Goal: Task Accomplishment & Management: Manage account settings

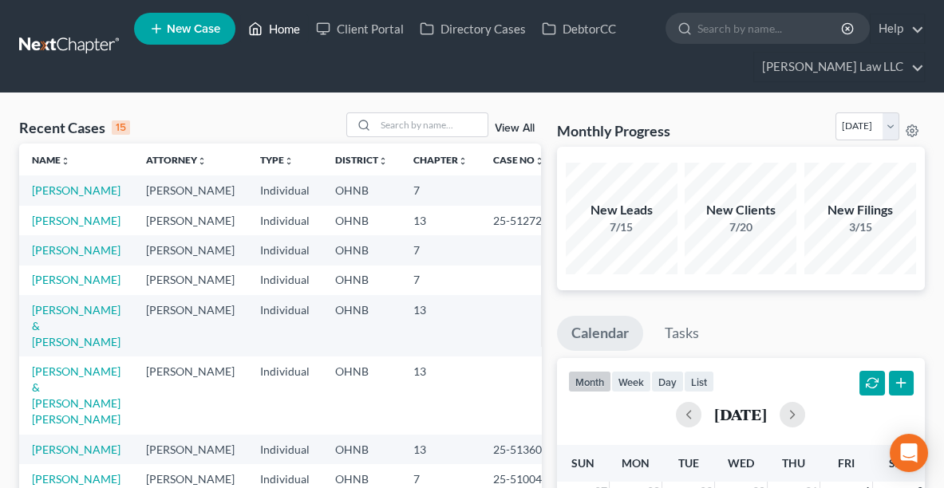
click at [283, 22] on link "Home" at bounding box center [274, 28] width 68 height 29
click at [280, 34] on link "Home" at bounding box center [274, 28] width 68 height 29
click at [393, 124] on input "search" at bounding box center [432, 124] width 112 height 23
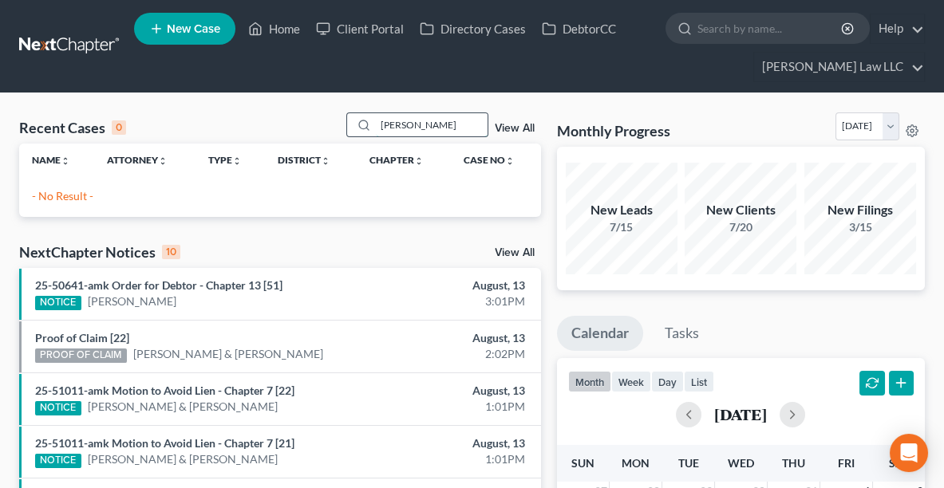
click at [402, 121] on input "[PERSON_NAME]" at bounding box center [432, 124] width 112 height 23
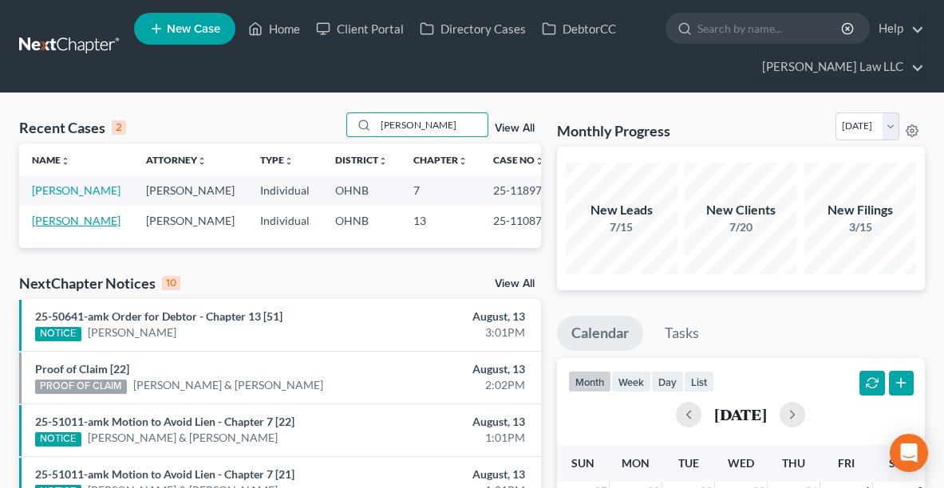
drag, startPoint x: 402, startPoint y: 121, endPoint x: 89, endPoint y: 220, distance: 329.2
click at [89, 220] on div "Recent Cases 2 [PERSON_NAME] View All Name unfold_more expand_more expand_less …" at bounding box center [280, 181] width 522 height 136
type input "[PERSON_NAME]"
drag, startPoint x: 89, startPoint y: 220, endPoint x: 66, endPoint y: 218, distance: 22.5
click at [66, 218] on link "[PERSON_NAME]" at bounding box center [76, 221] width 89 height 14
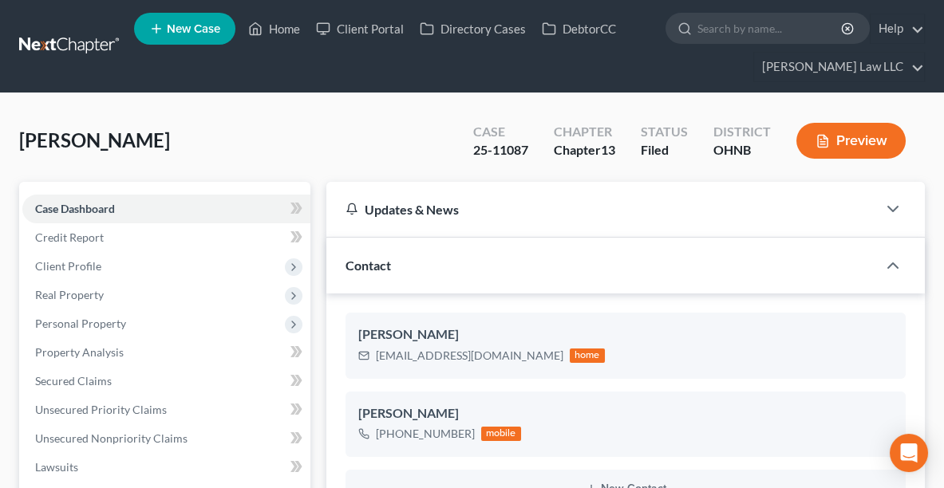
scroll to position [503, 0]
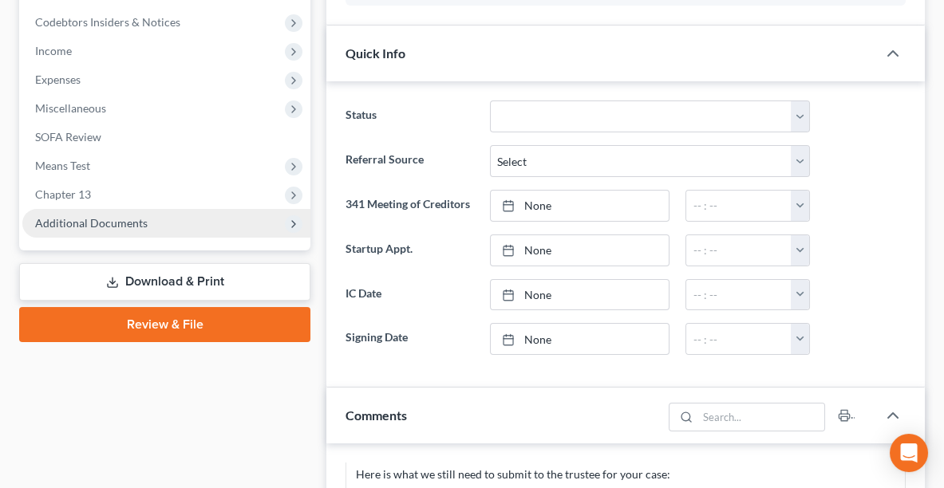
click at [81, 220] on span "Additional Documents" at bounding box center [91, 223] width 113 height 14
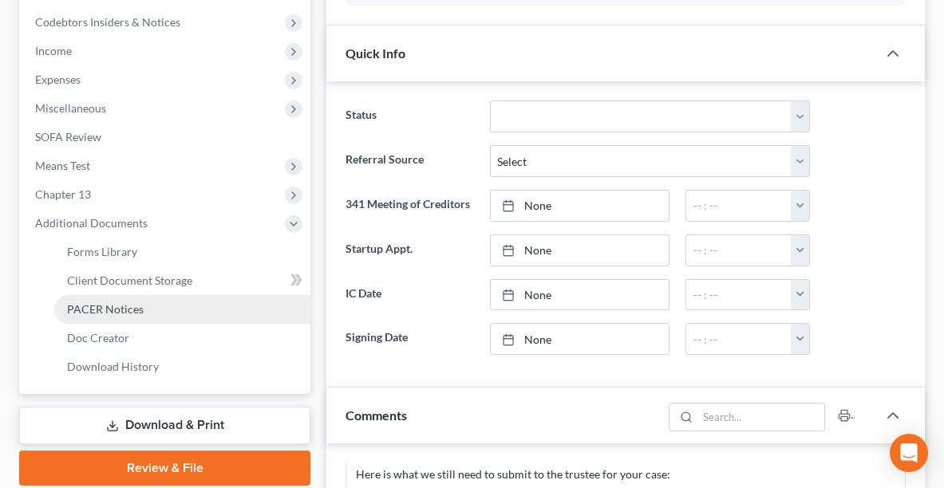
click at [106, 295] on link "PACER Notices" at bounding box center [182, 309] width 256 height 29
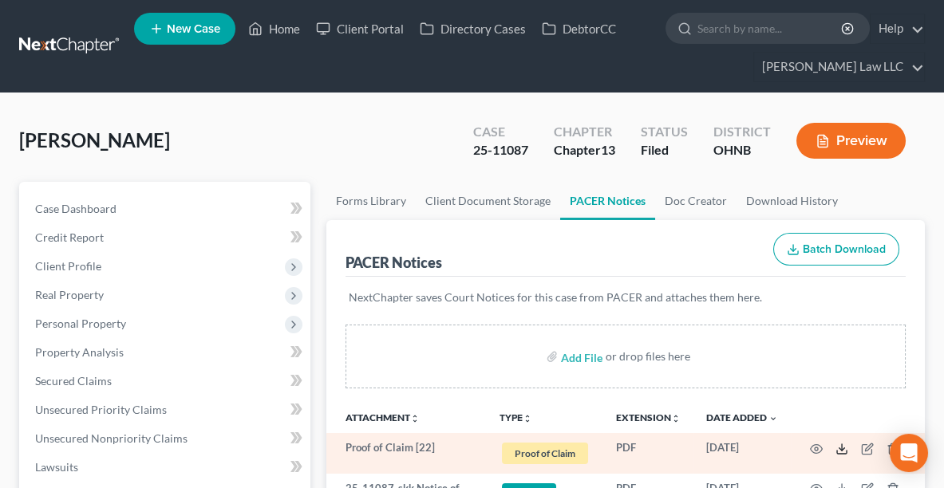
click at [844, 448] on icon at bounding box center [842, 449] width 13 height 13
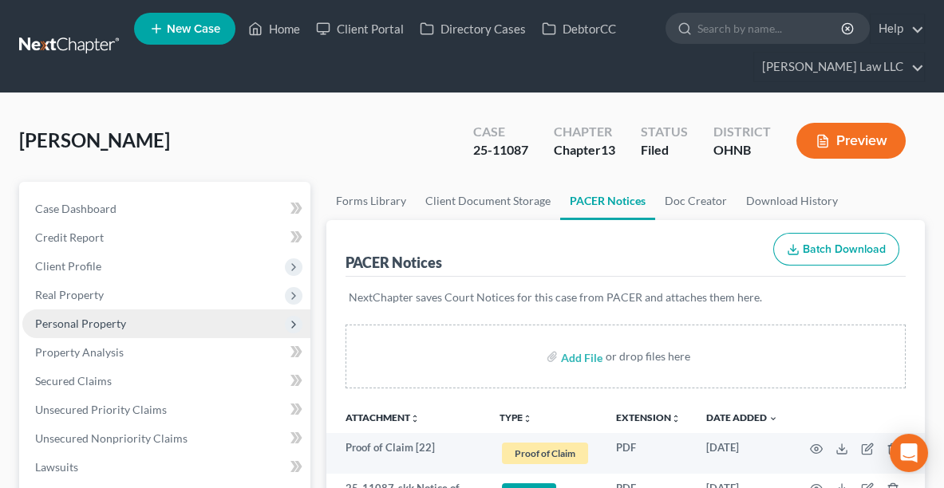
click at [53, 332] on span "Personal Property" at bounding box center [166, 324] width 288 height 29
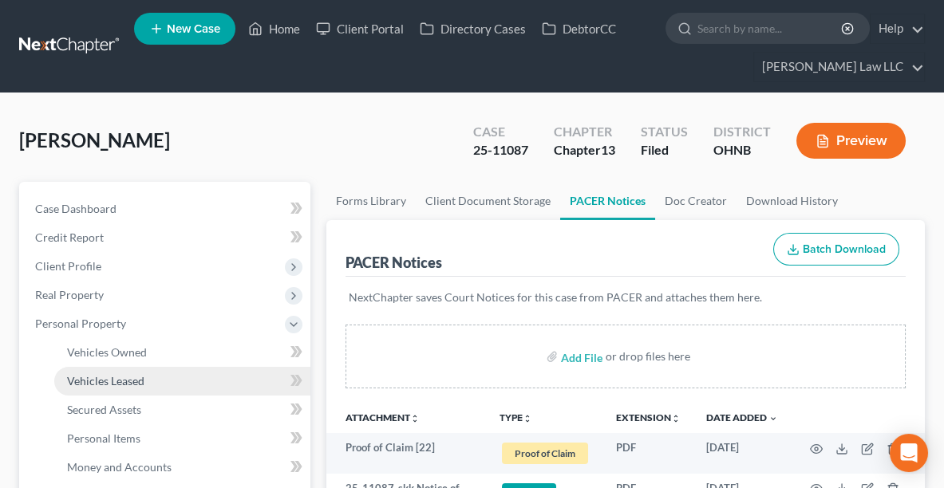
click at [81, 369] on link "Vehicles Leased" at bounding box center [182, 381] width 256 height 29
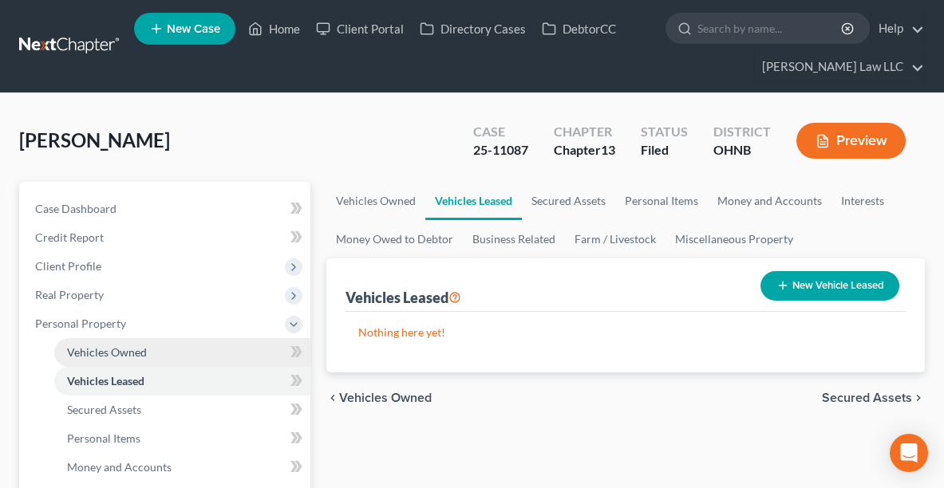
click at [74, 352] on span "Vehicles Owned" at bounding box center [107, 353] width 80 height 14
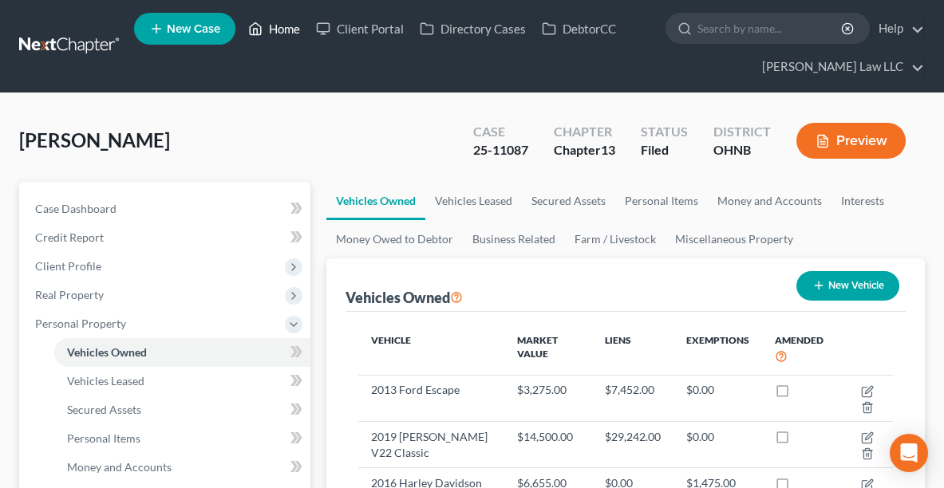
click at [287, 27] on link "Home" at bounding box center [274, 28] width 68 height 29
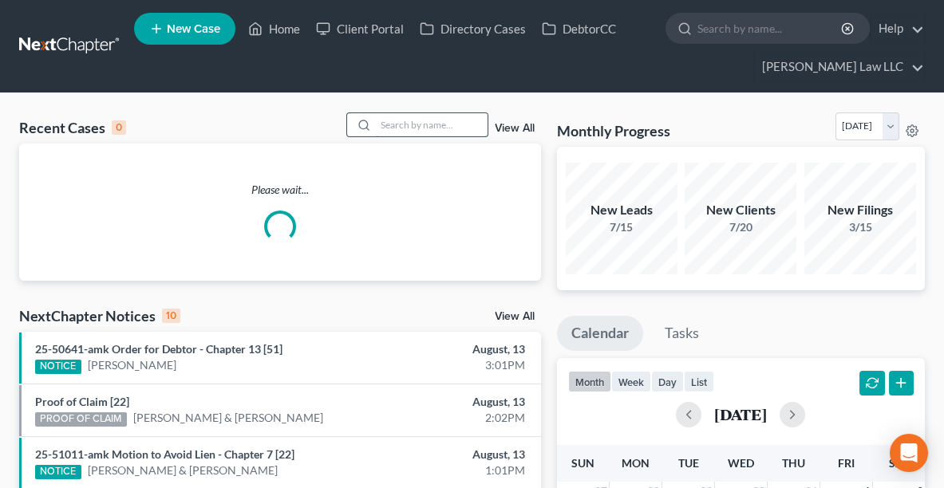
click at [421, 128] on input "search" at bounding box center [432, 124] width 112 height 23
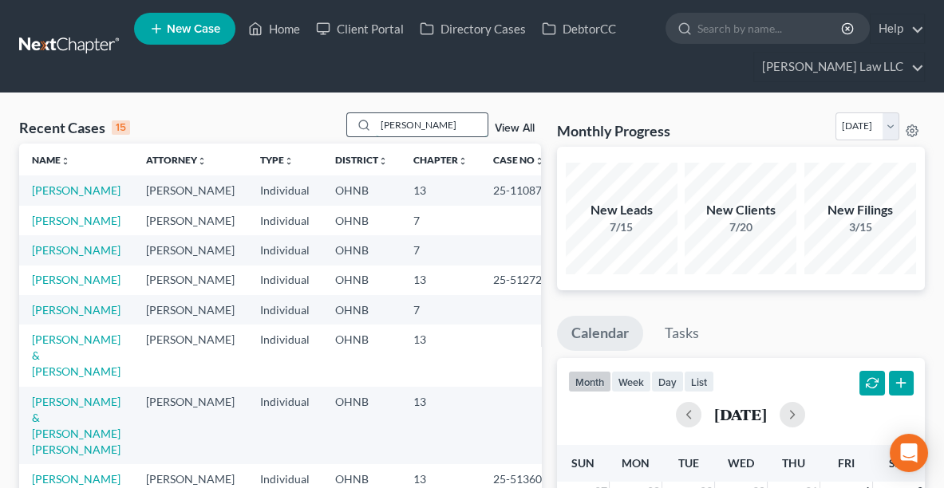
type input "[PERSON_NAME]"
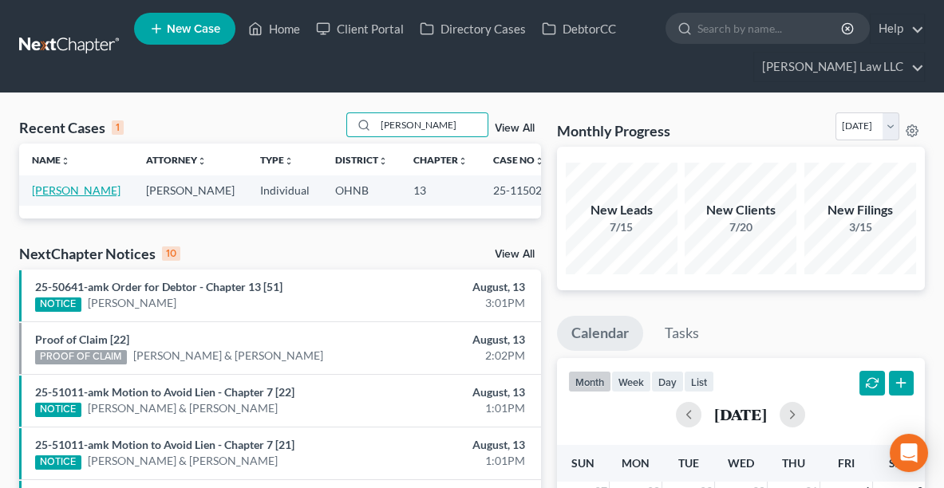
click at [62, 186] on link "[PERSON_NAME]" at bounding box center [76, 191] width 89 height 14
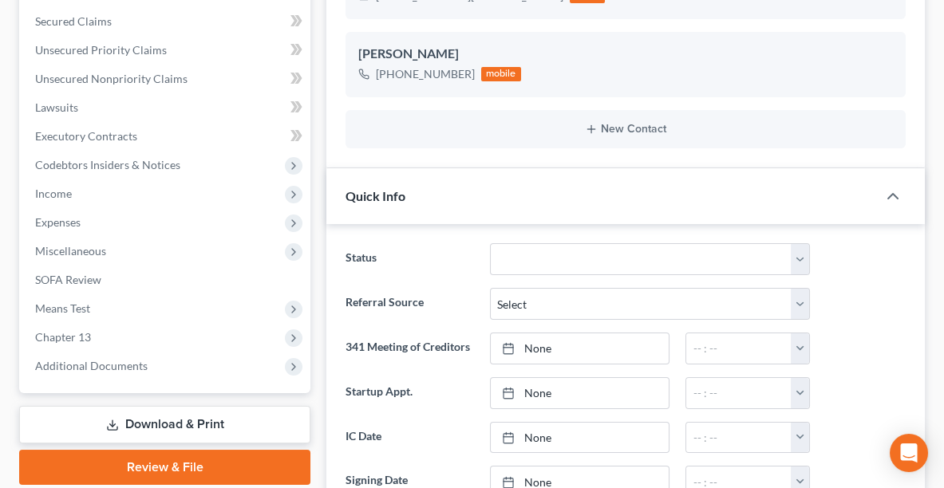
scroll to position [378, 0]
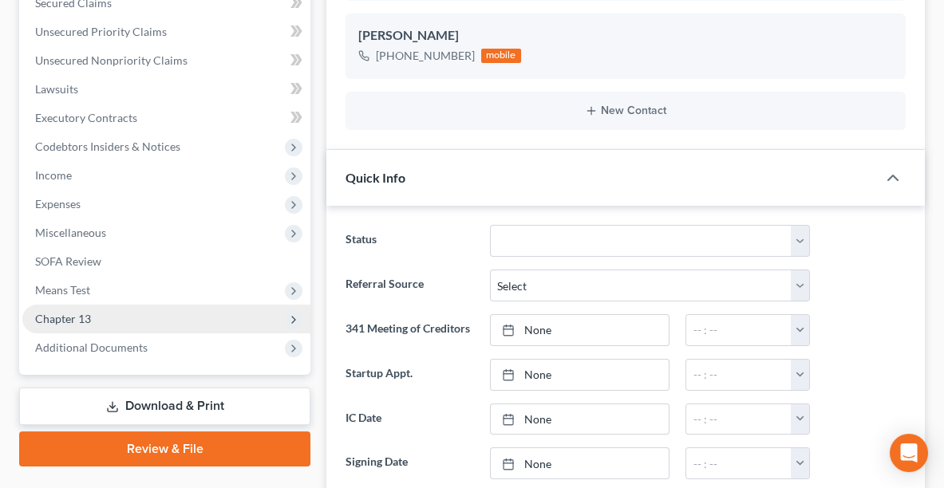
click at [57, 326] on span "Chapter 13" at bounding box center [166, 319] width 288 height 29
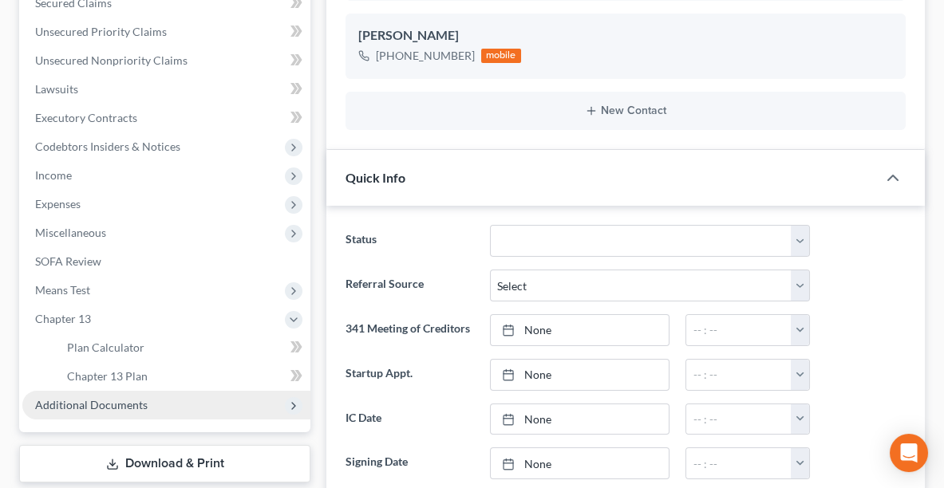
click at [115, 393] on span "Additional Documents" at bounding box center [166, 405] width 288 height 29
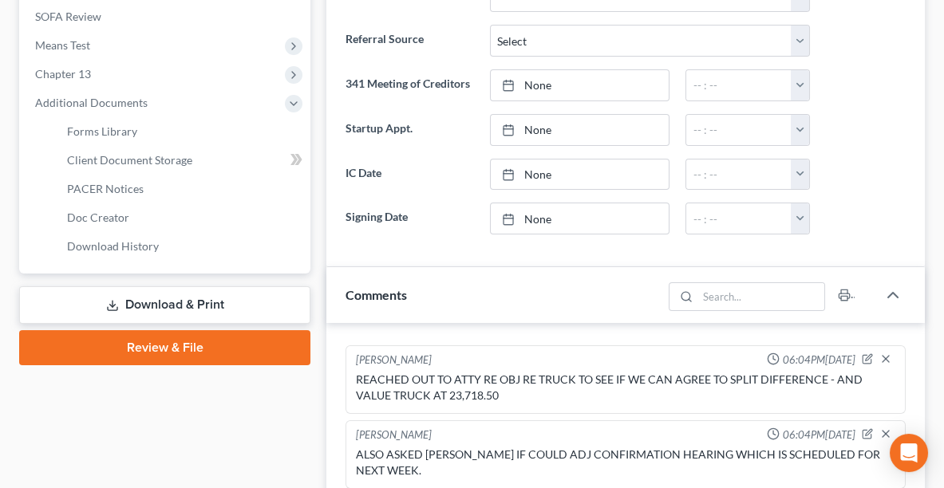
scroll to position [623, 0]
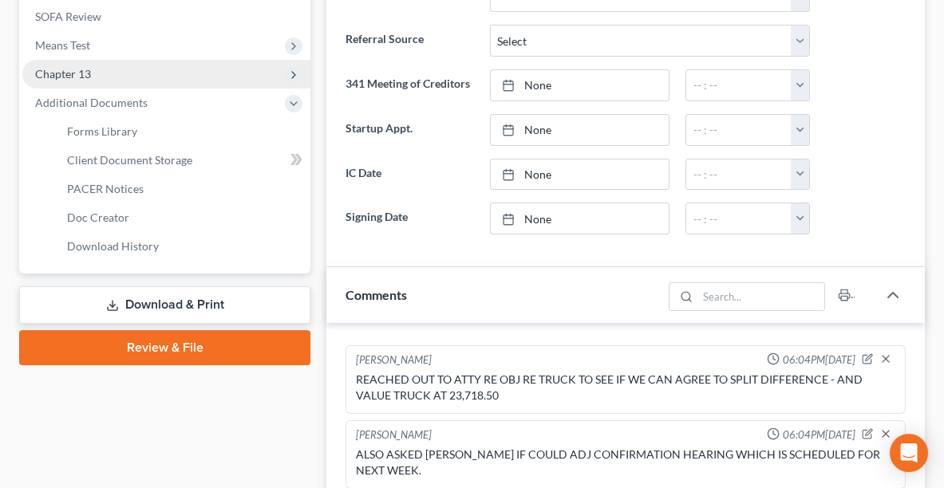
click at [85, 69] on span "Chapter 13" at bounding box center [63, 74] width 56 height 14
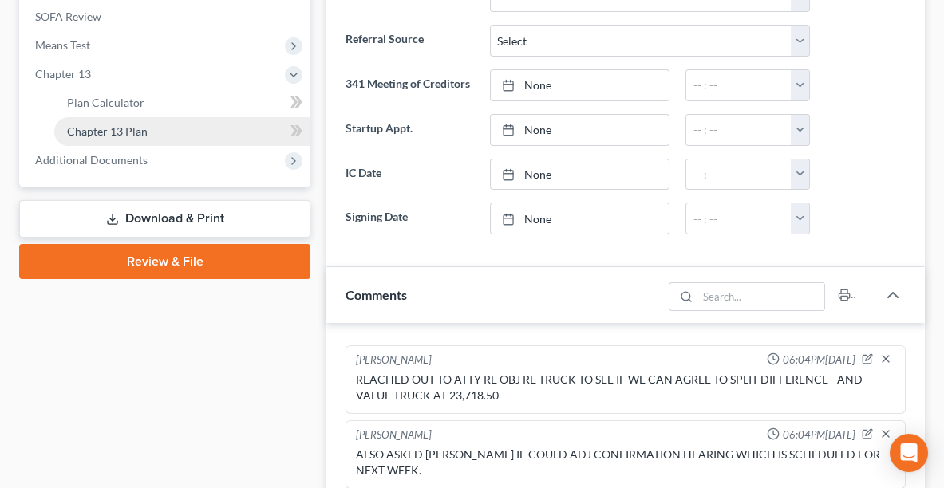
click at [113, 125] on span "Chapter 13 Plan" at bounding box center [107, 132] width 81 height 14
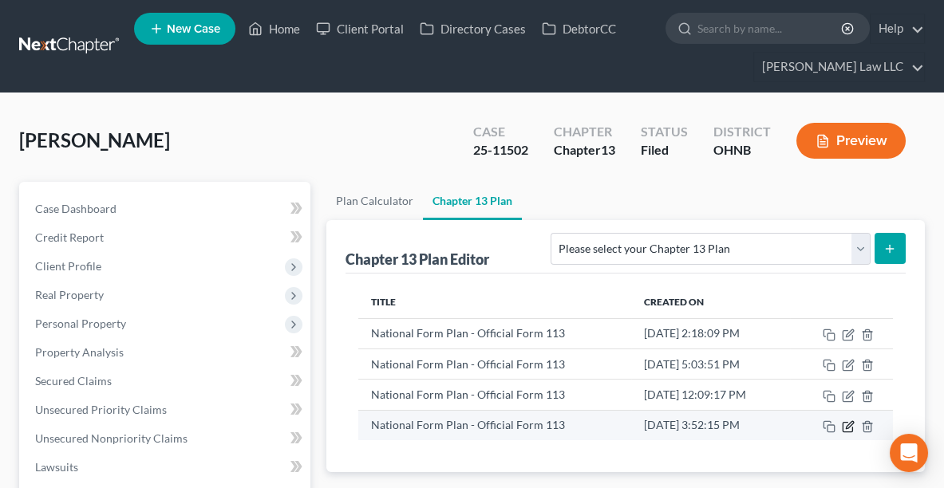
click at [846, 423] on icon "button" at bounding box center [849, 424] width 7 height 7
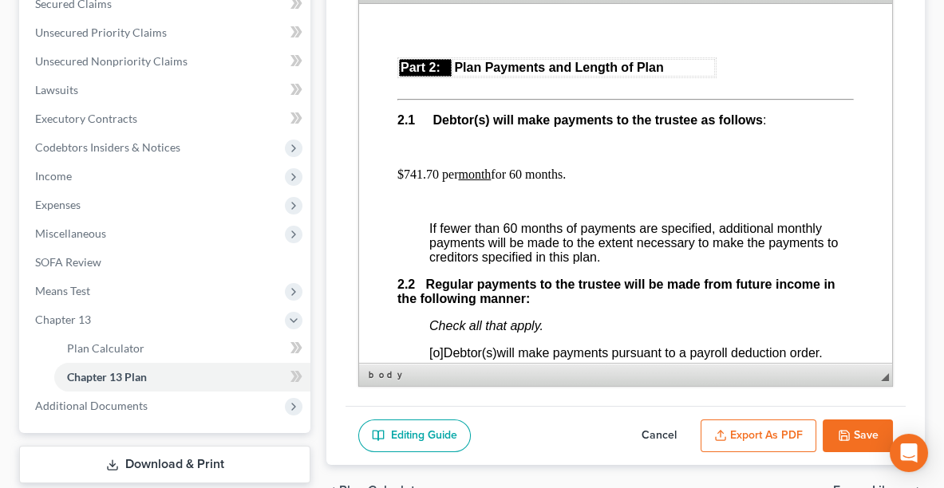
scroll to position [1108, 0]
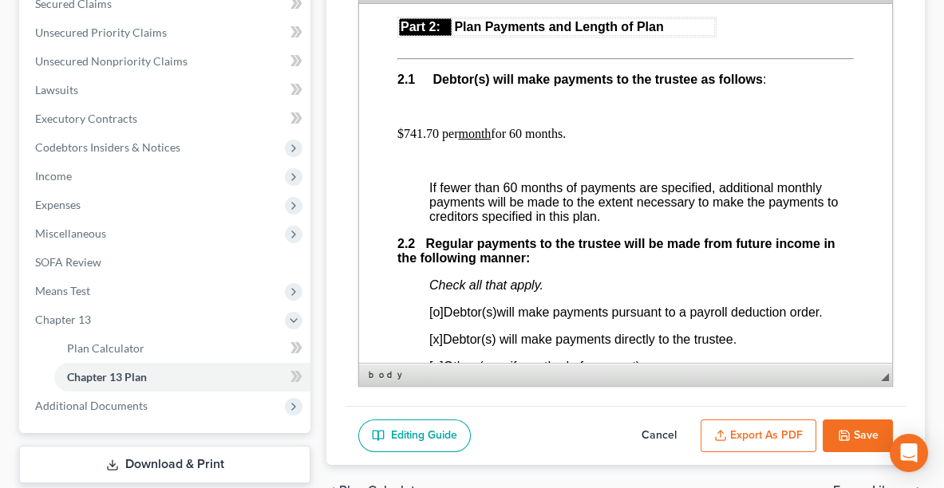
click at [845, 420] on button "Save" at bounding box center [858, 437] width 70 height 34
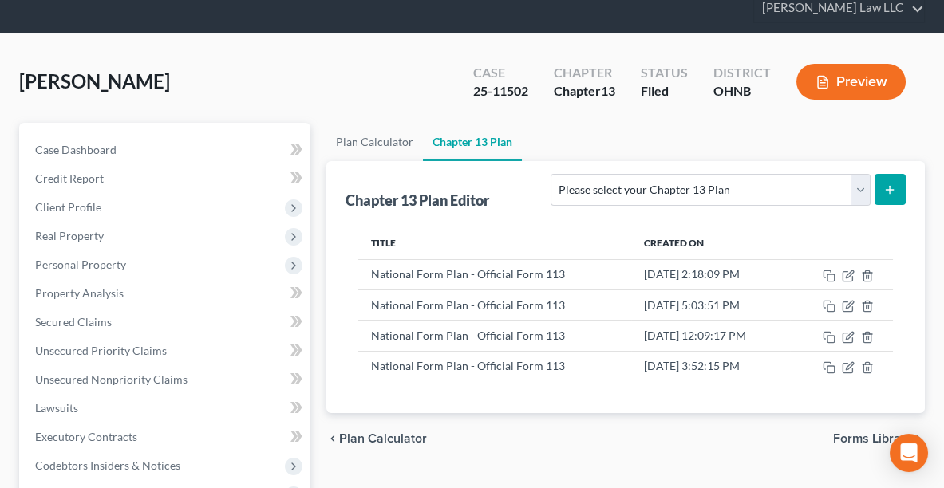
scroll to position [0, 0]
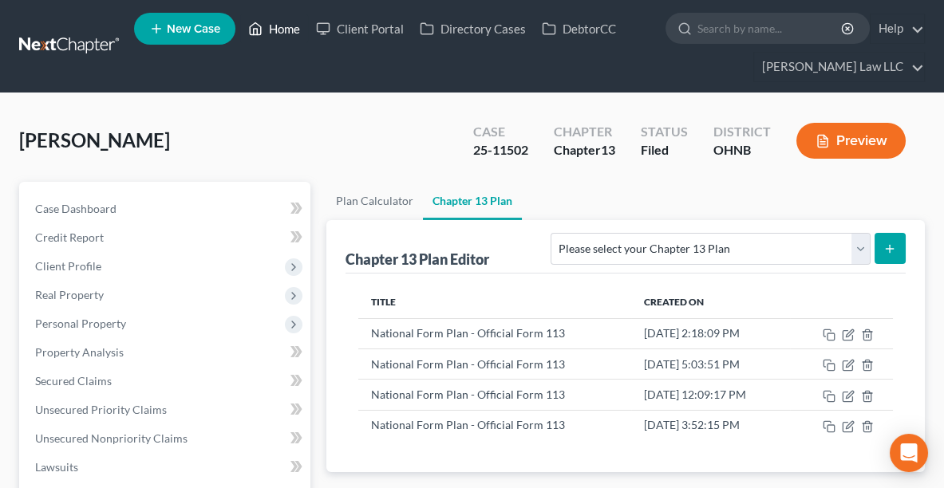
click at [286, 31] on link "Home" at bounding box center [274, 28] width 68 height 29
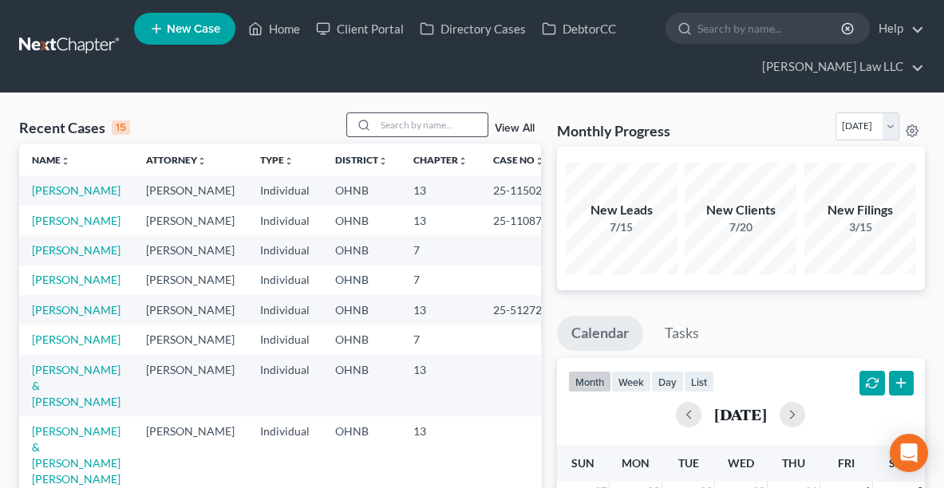
click at [383, 123] on input "search" at bounding box center [432, 124] width 112 height 23
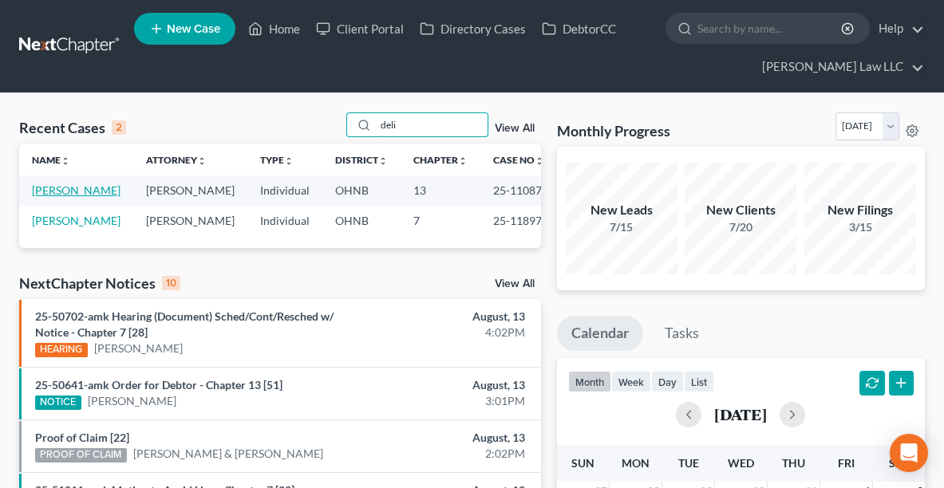
type input "deli"
click at [77, 190] on link "[PERSON_NAME]" at bounding box center [76, 191] width 89 height 14
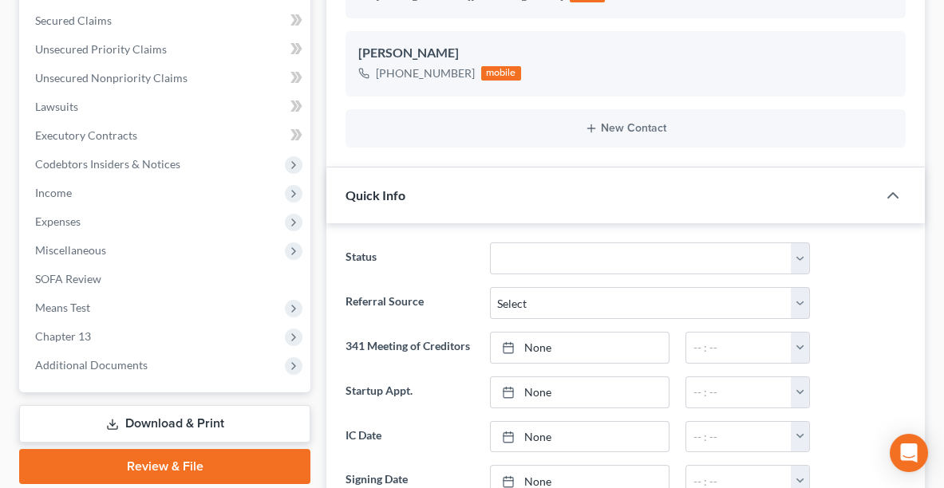
scroll to position [439, 0]
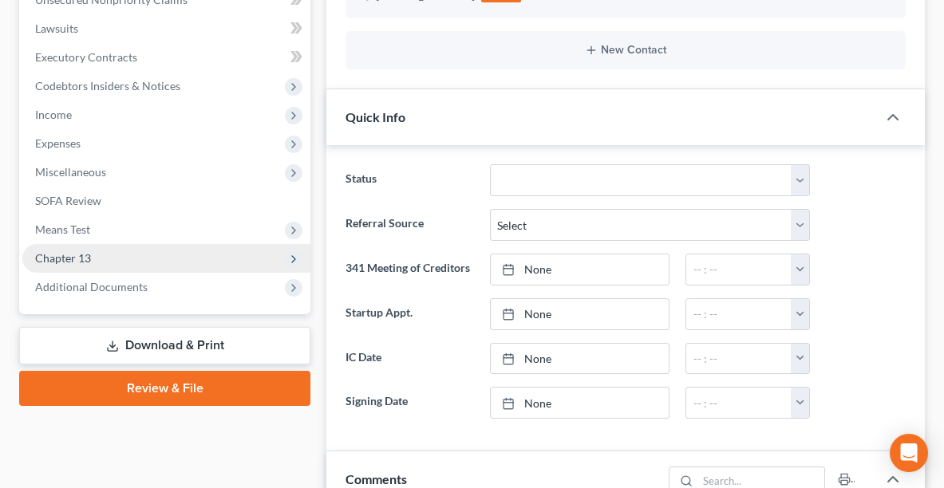
click at [64, 255] on span "Chapter 13" at bounding box center [63, 258] width 56 height 14
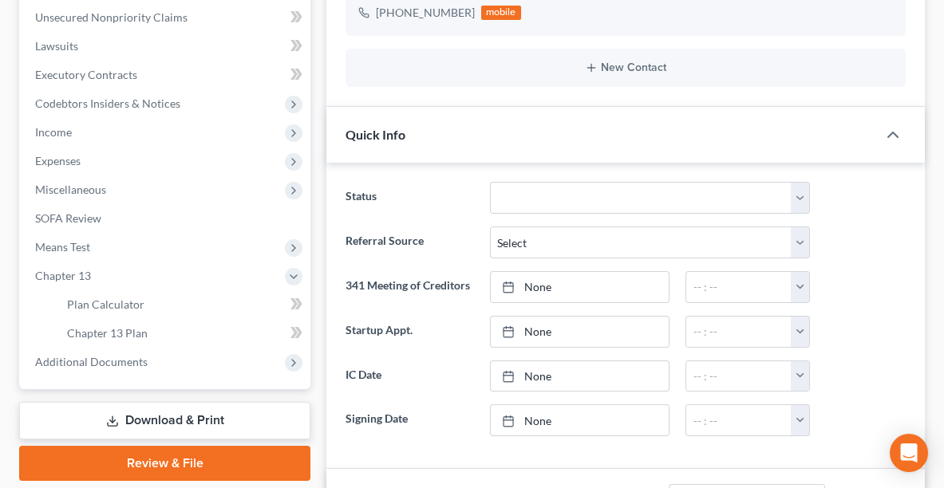
scroll to position [423, 0]
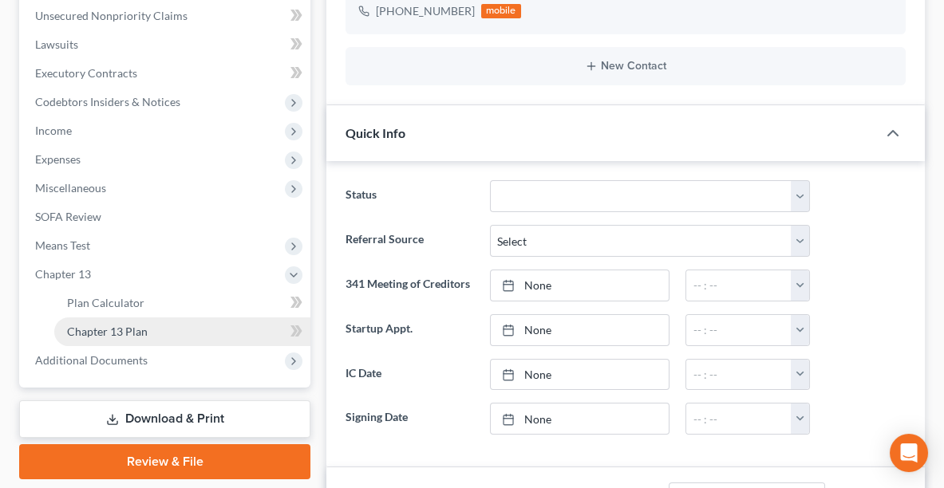
click at [92, 325] on span "Chapter 13 Plan" at bounding box center [107, 332] width 81 height 14
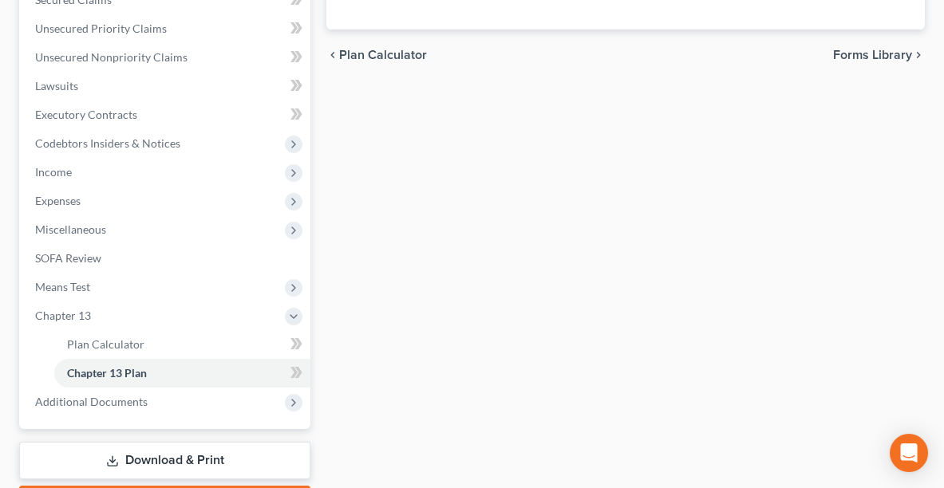
scroll to position [383, 0]
click at [107, 361] on link "Chapter 13 Plan" at bounding box center [182, 372] width 256 height 29
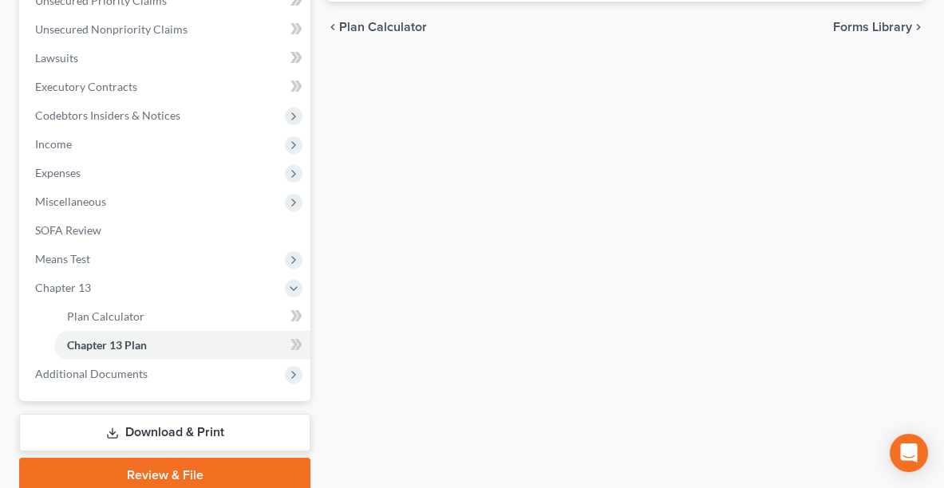
scroll to position [412, 0]
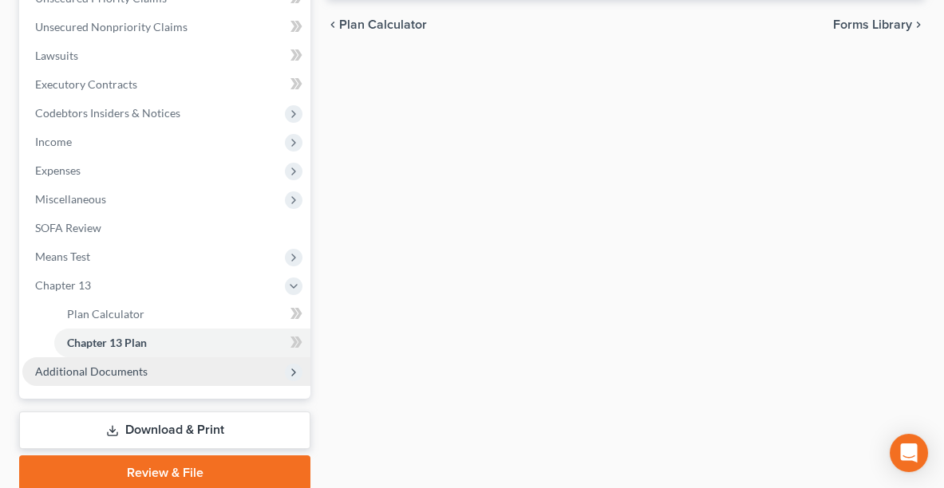
click at [130, 366] on span "Additional Documents" at bounding box center [91, 372] width 113 height 14
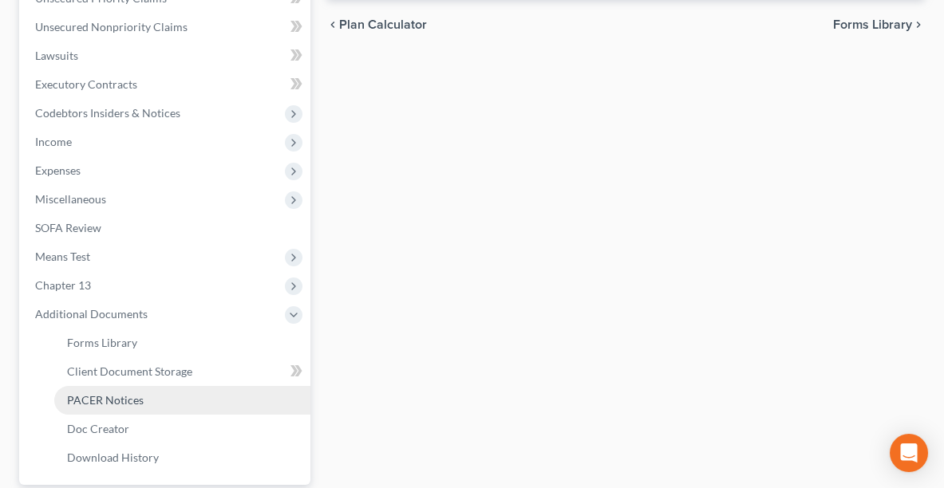
click at [121, 405] on link "PACER Notices" at bounding box center [182, 400] width 256 height 29
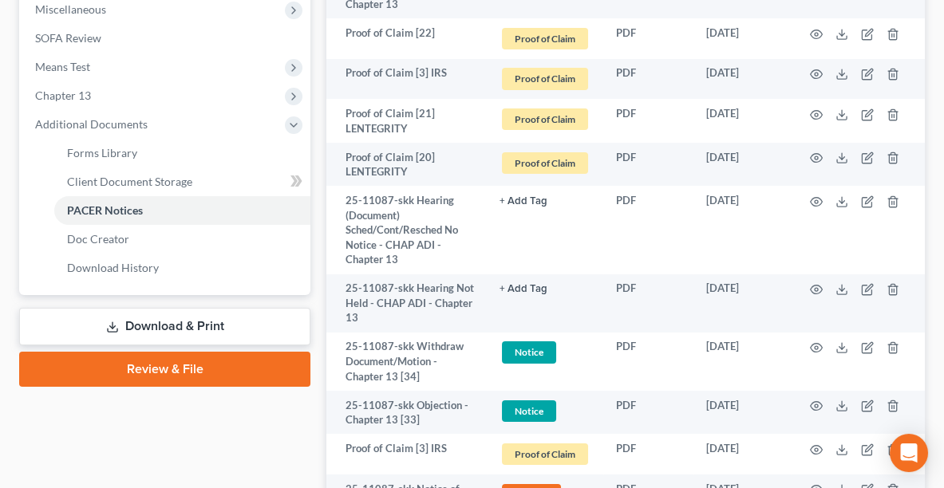
scroll to position [610, 0]
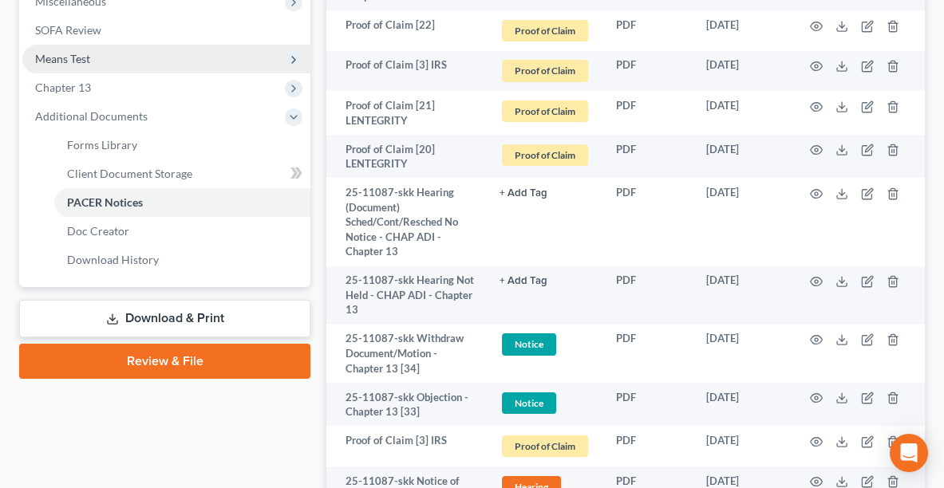
click at [91, 59] on span "Means Test" at bounding box center [166, 59] width 288 height 29
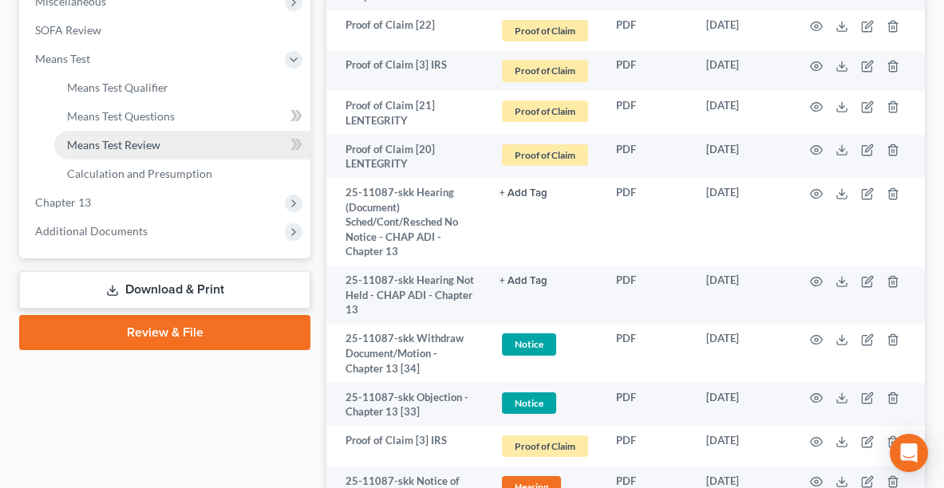
click at [145, 133] on link "Means Test Review" at bounding box center [182, 145] width 256 height 29
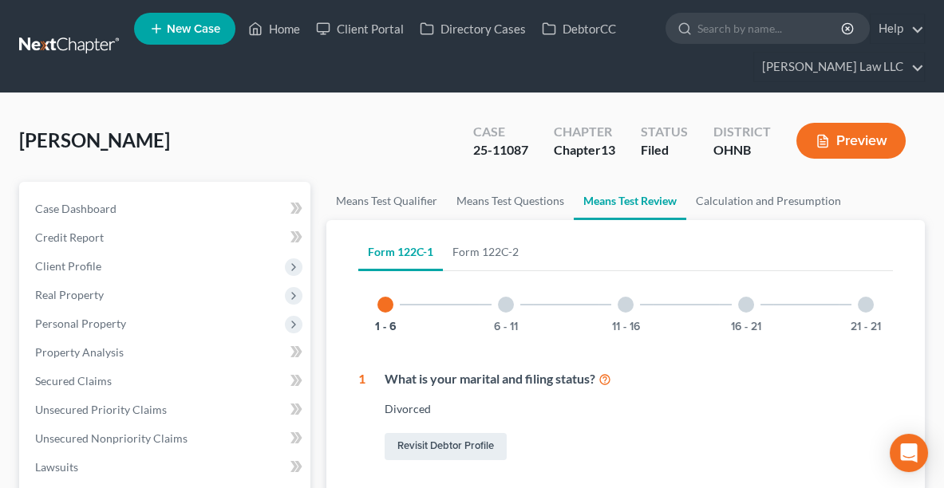
click at [864, 131] on button "Preview" at bounding box center [851, 141] width 109 height 36
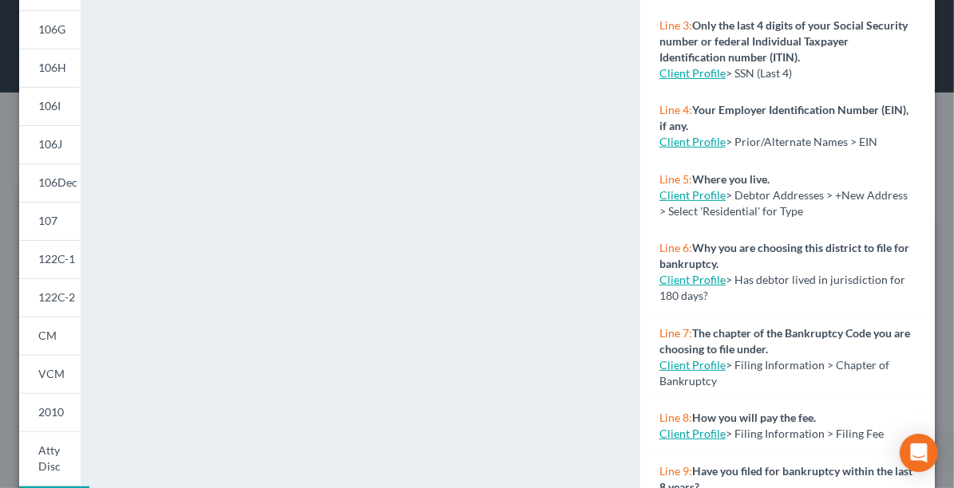
scroll to position [310, 0]
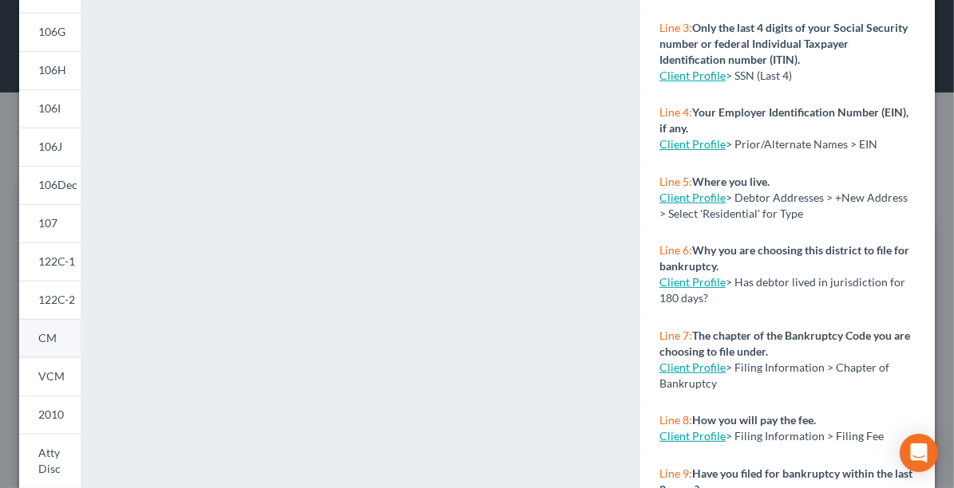
click at [61, 330] on link "CM" at bounding box center [49, 338] width 61 height 38
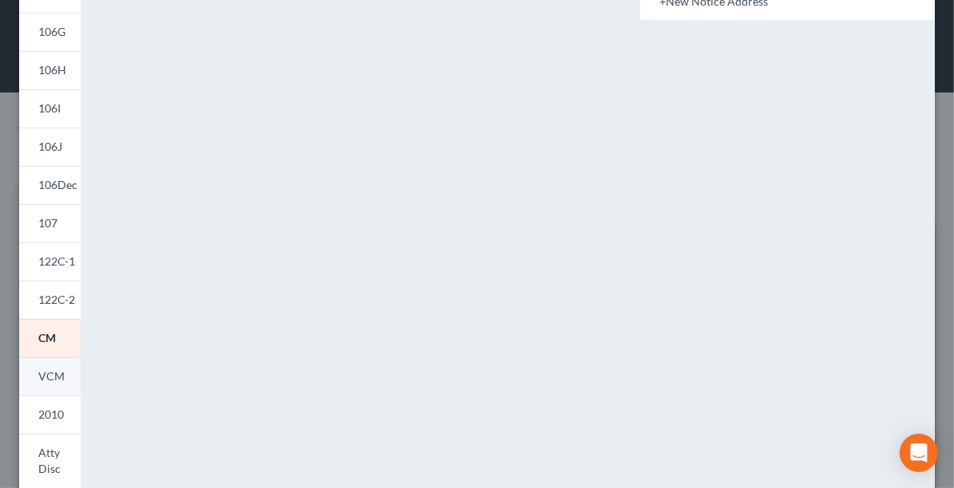
click at [56, 374] on span "VCM" at bounding box center [51, 377] width 26 height 14
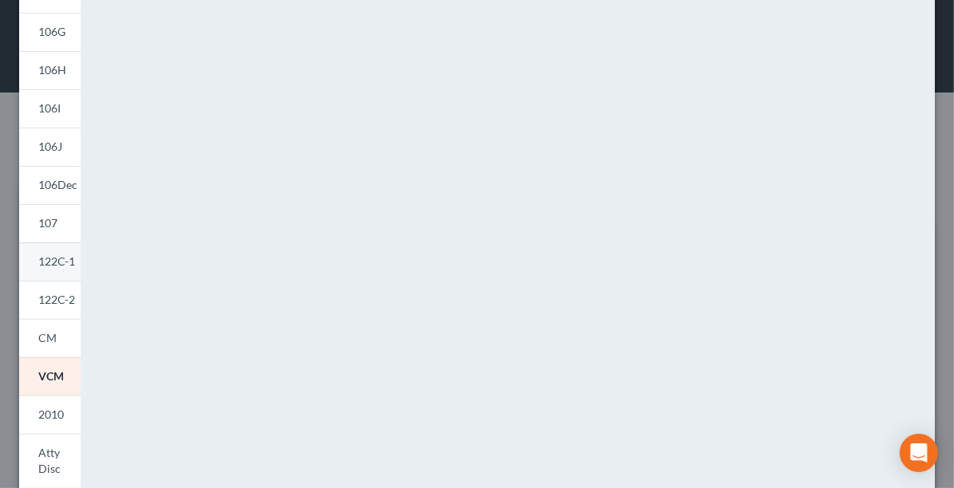
click at [56, 255] on span "122C-1" at bounding box center [56, 262] width 37 height 14
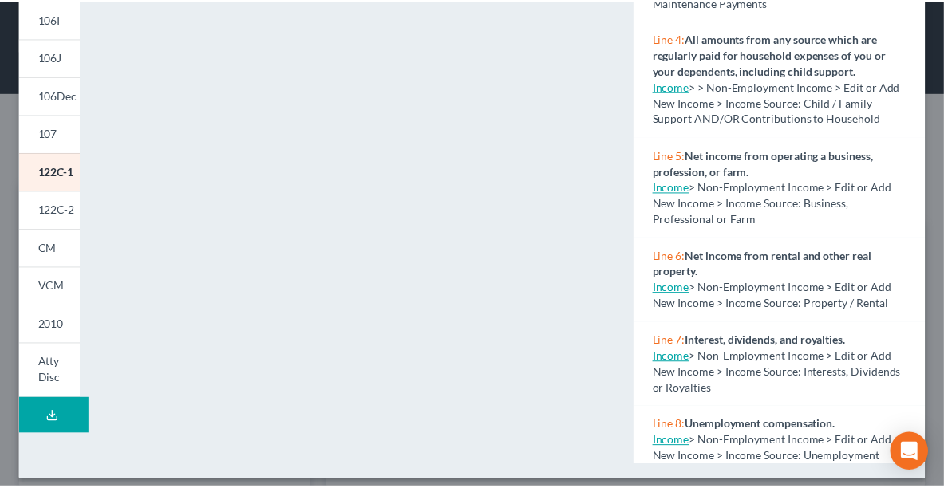
scroll to position [411, 0]
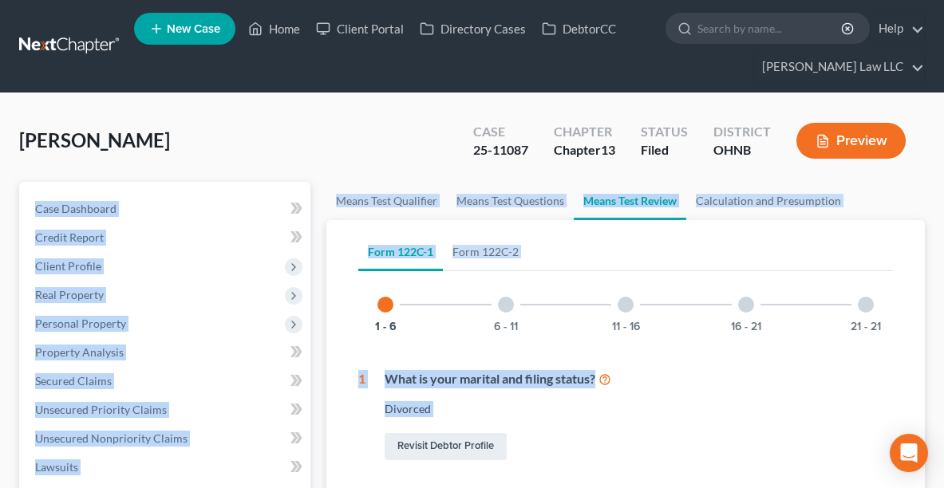
drag, startPoint x: 942, startPoint y: 64, endPoint x: 951, endPoint y: 132, distance: 68.5
click at [832, 151] on button "Preview" at bounding box center [851, 141] width 109 height 36
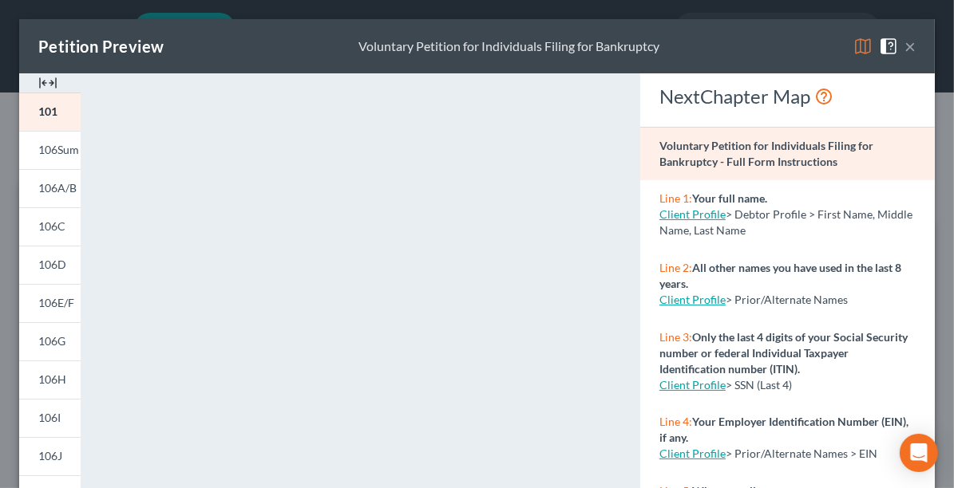
click at [904, 37] on button "×" at bounding box center [909, 46] width 11 height 19
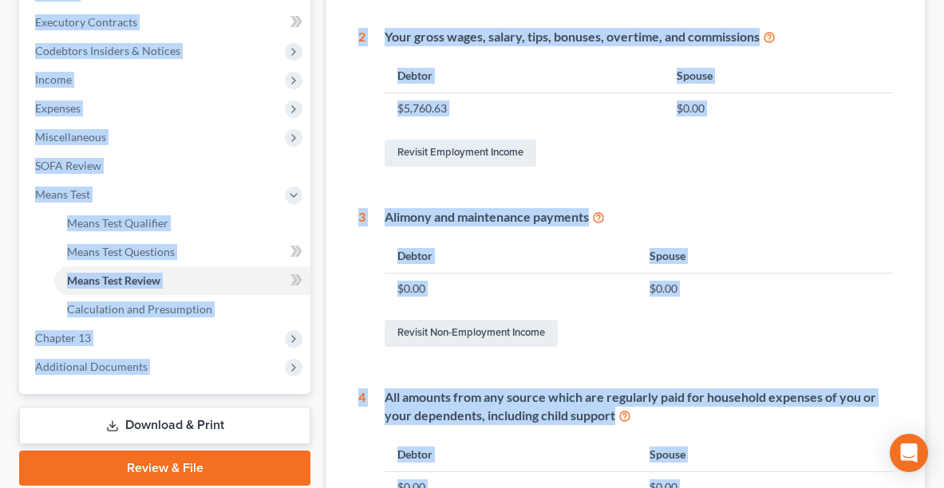
scroll to position [482, 0]
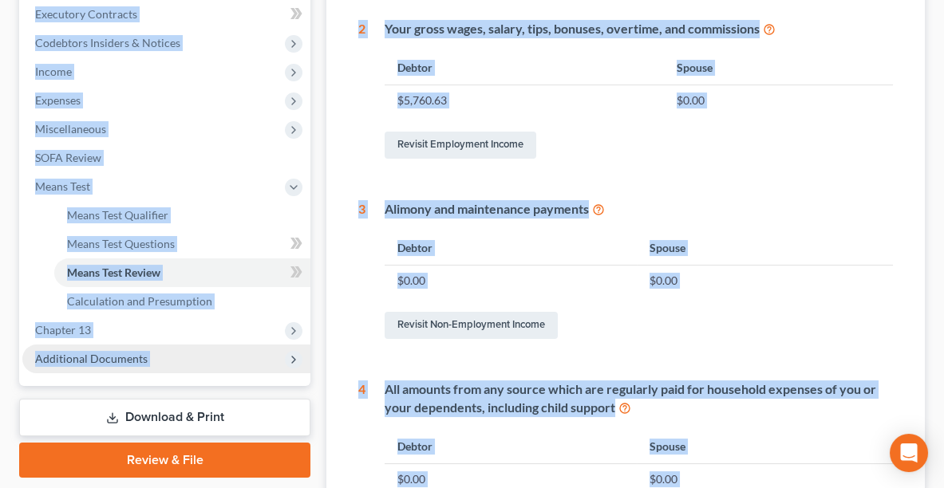
click at [92, 345] on span "Additional Documents" at bounding box center [166, 359] width 288 height 29
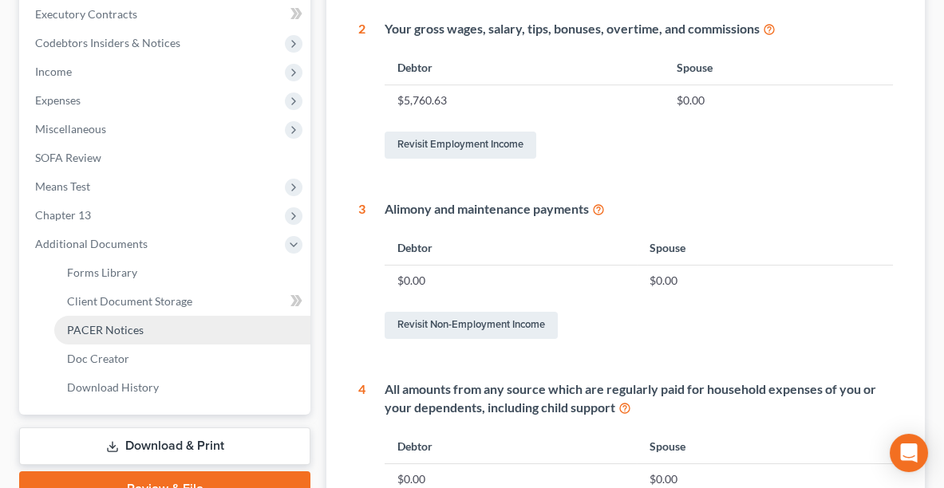
click at [121, 324] on span "PACER Notices" at bounding box center [105, 330] width 77 height 14
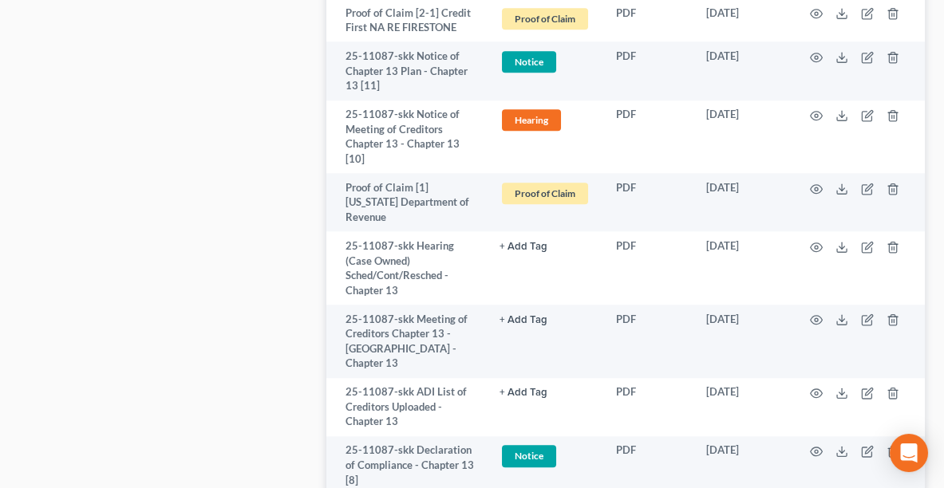
scroll to position [3772, 0]
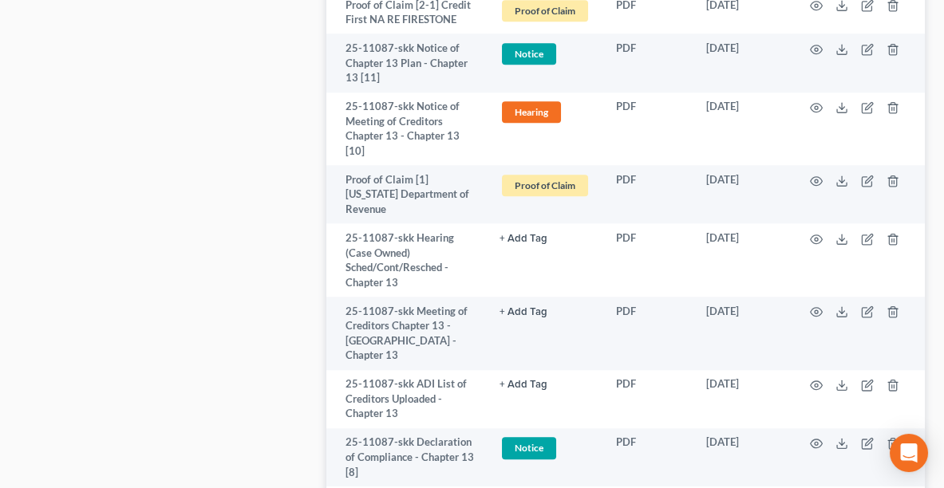
drag, startPoint x: 931, startPoint y: 437, endPoint x: 933, endPoint y: 445, distance: 8.3
drag, startPoint x: 934, startPoint y: 434, endPoint x: 934, endPoint y: 420, distance: 14.4
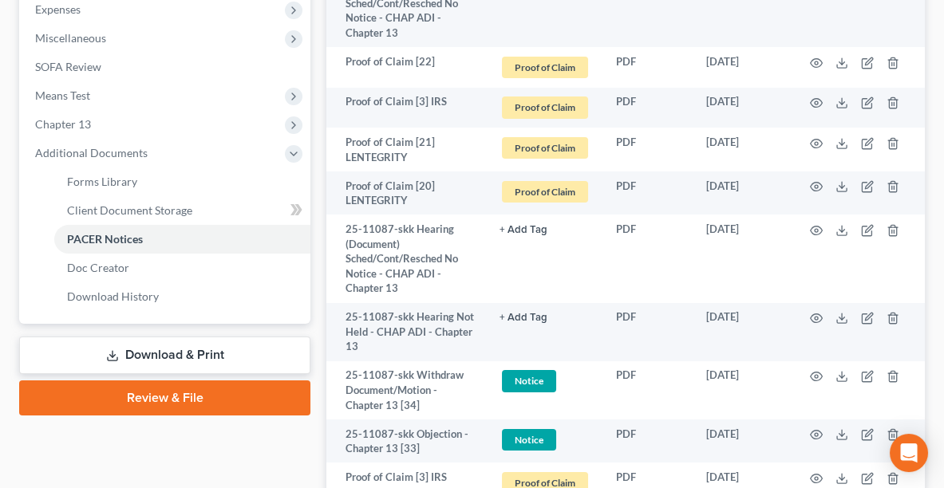
scroll to position [561, 0]
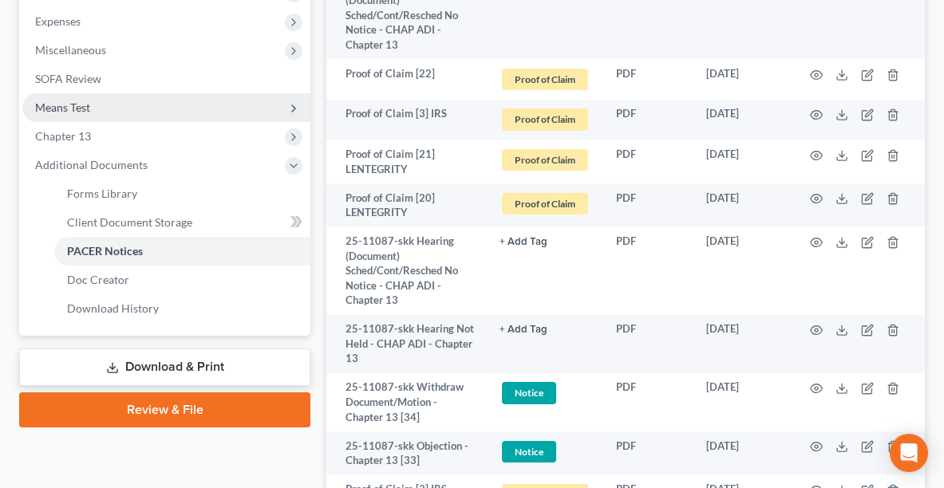
click at [145, 100] on span "Means Test" at bounding box center [166, 107] width 288 height 29
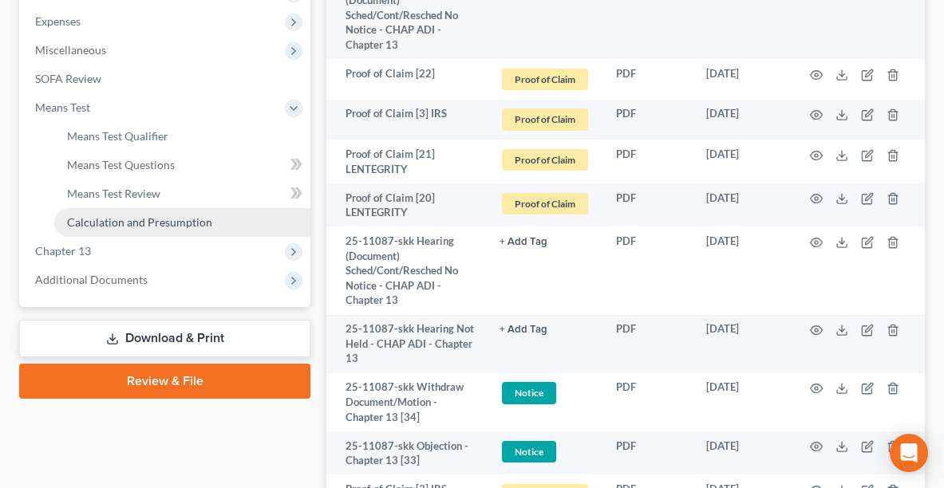
click at [154, 224] on span "Calculation and Presumption" at bounding box center [139, 223] width 145 height 14
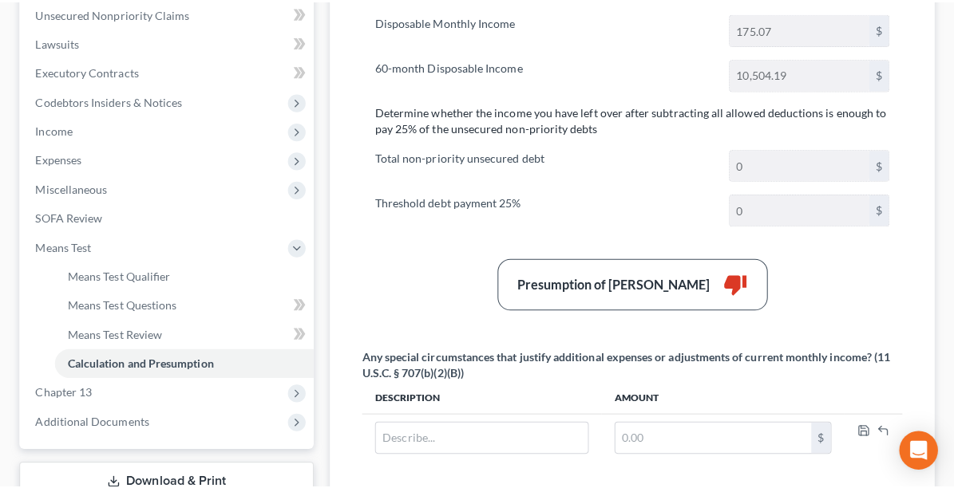
scroll to position [29, 0]
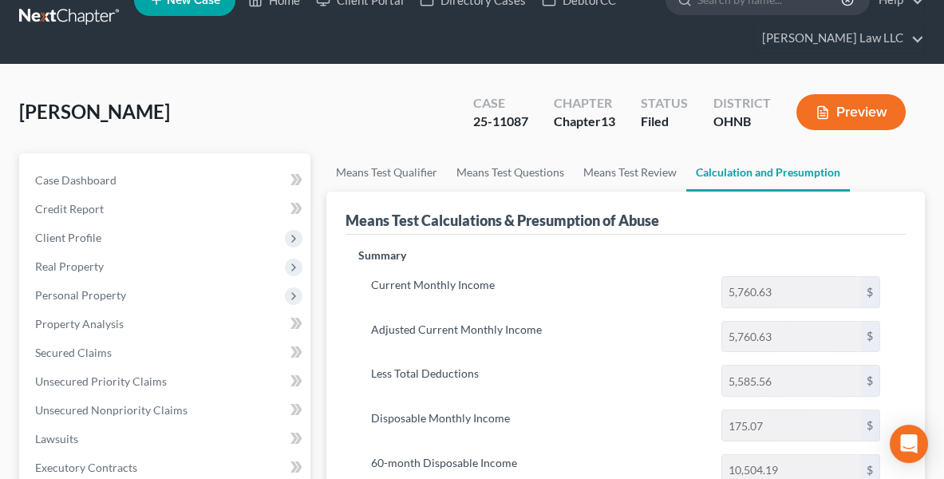
click at [862, 103] on button "Preview" at bounding box center [851, 112] width 109 height 36
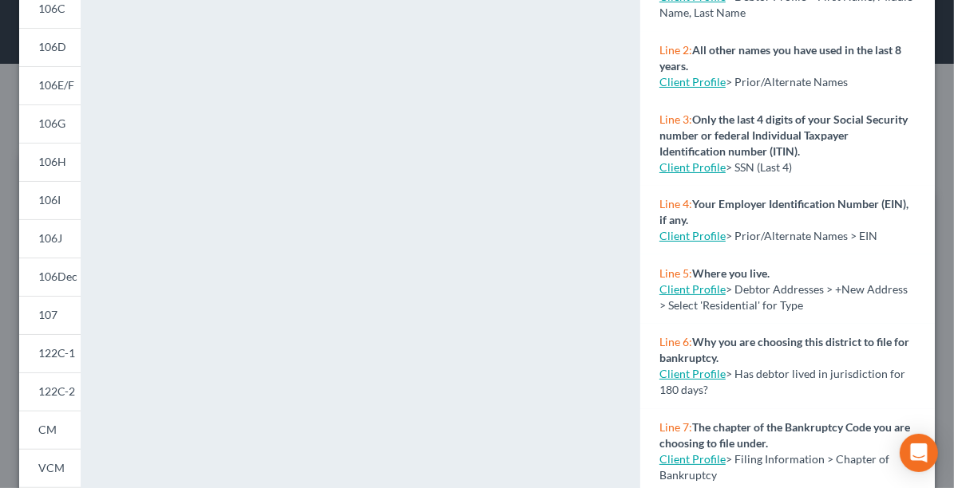
scroll to position [239, 0]
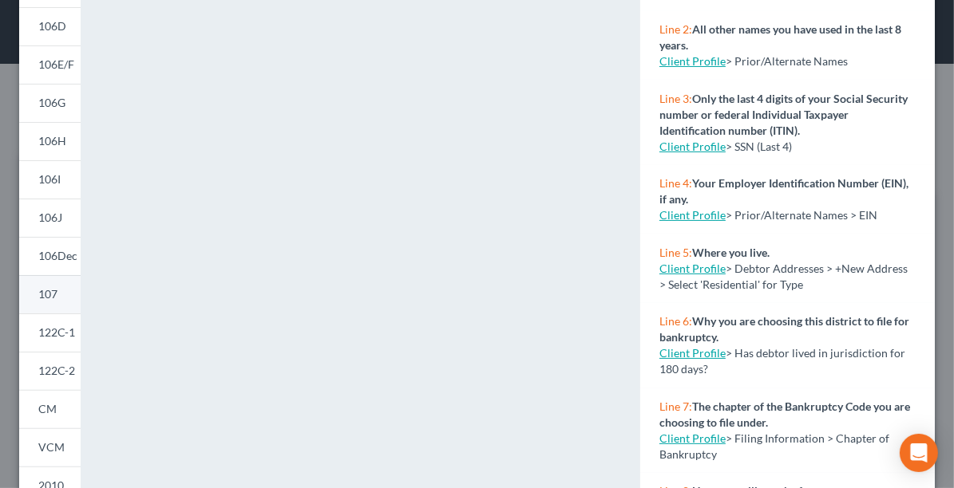
click at [53, 291] on span "107" at bounding box center [47, 294] width 19 height 14
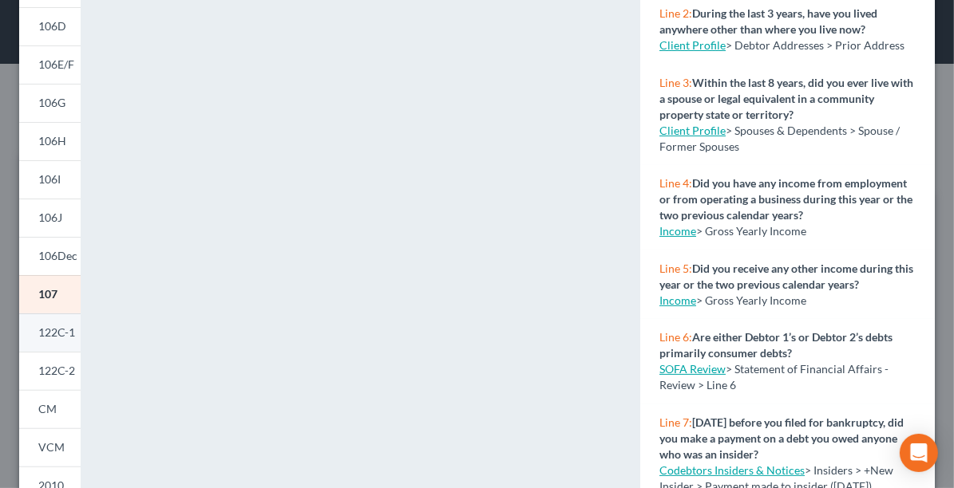
click at [64, 329] on span "122C-1" at bounding box center [56, 333] width 37 height 14
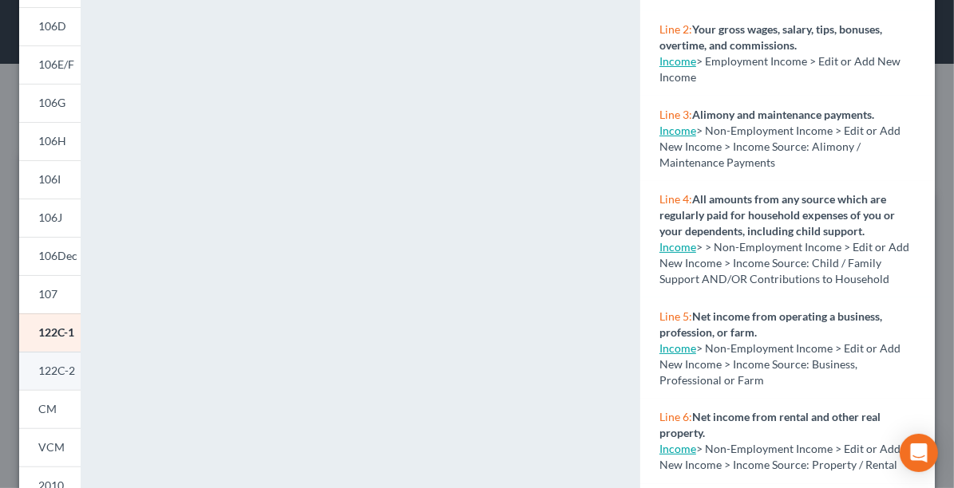
click at [43, 382] on link "122C-2" at bounding box center [49, 371] width 61 height 38
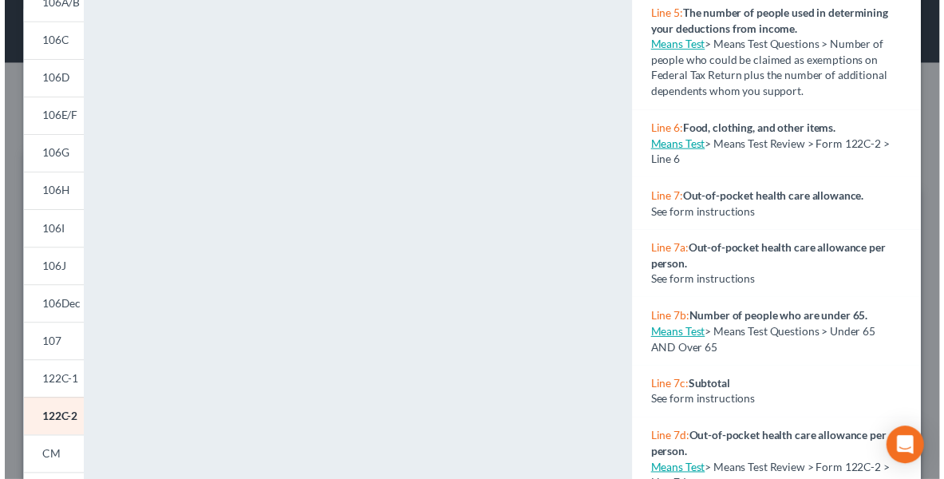
scroll to position [0, 0]
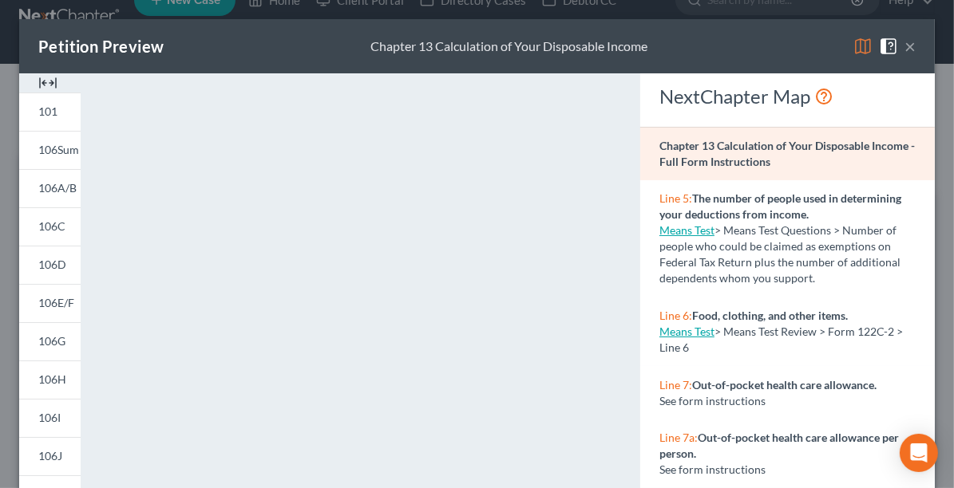
click at [904, 47] on button "×" at bounding box center [909, 46] width 11 height 19
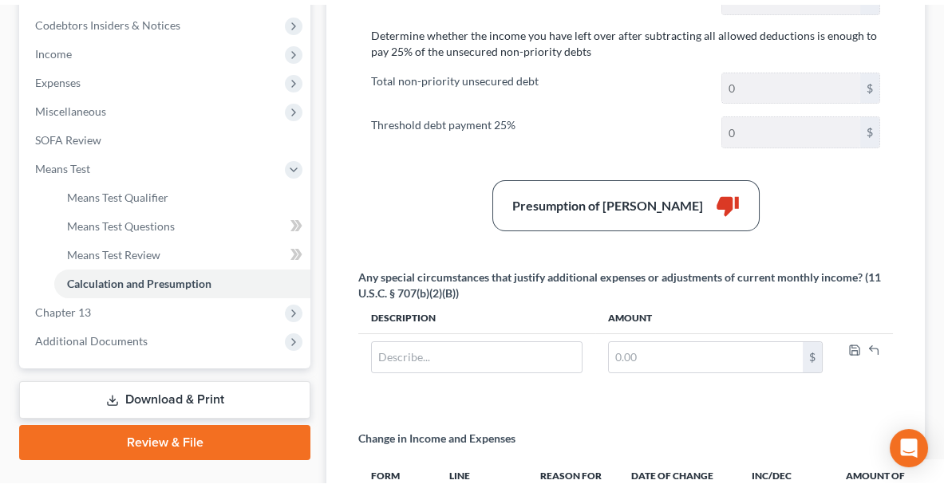
scroll to position [503, 0]
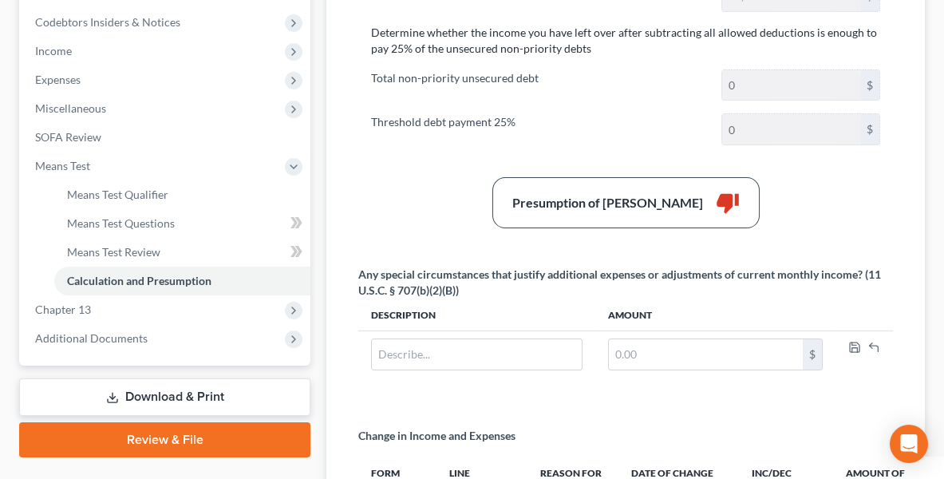
click at [204, 405] on link "Download & Print" at bounding box center [164, 397] width 291 height 38
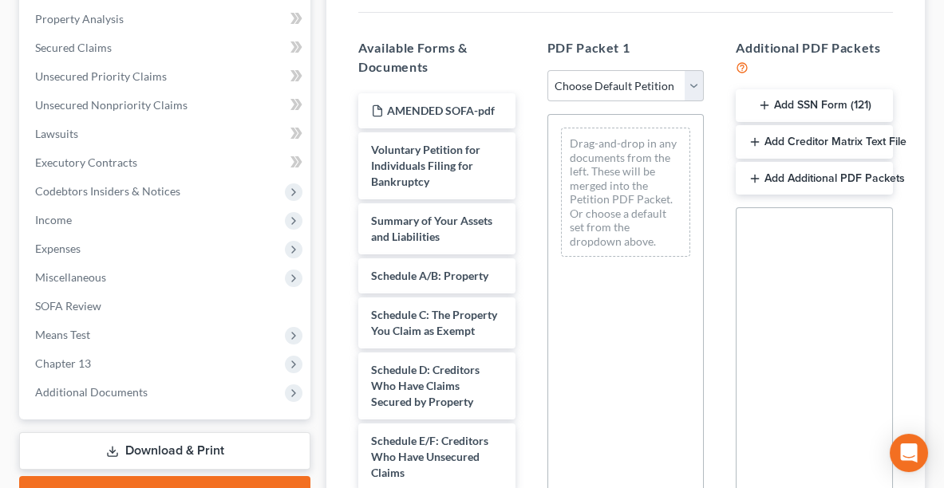
scroll to position [417, 0]
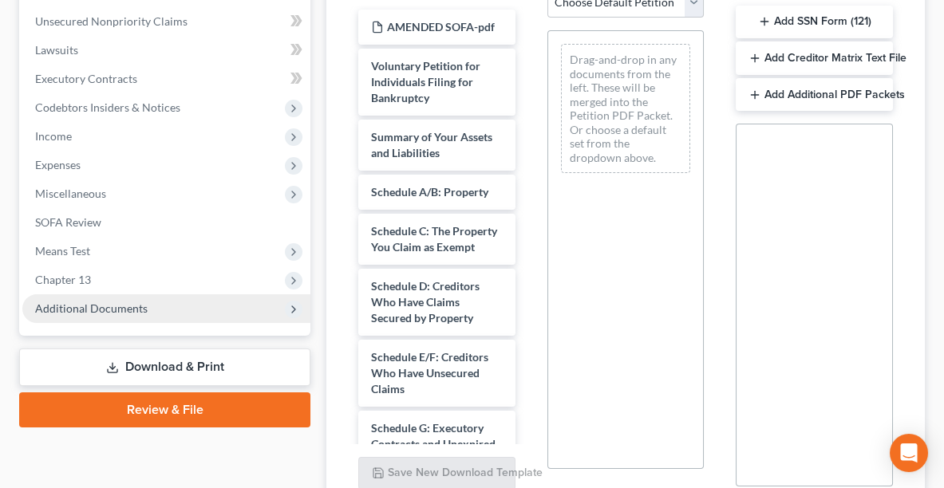
click at [99, 303] on span "Additional Documents" at bounding box center [91, 309] width 113 height 14
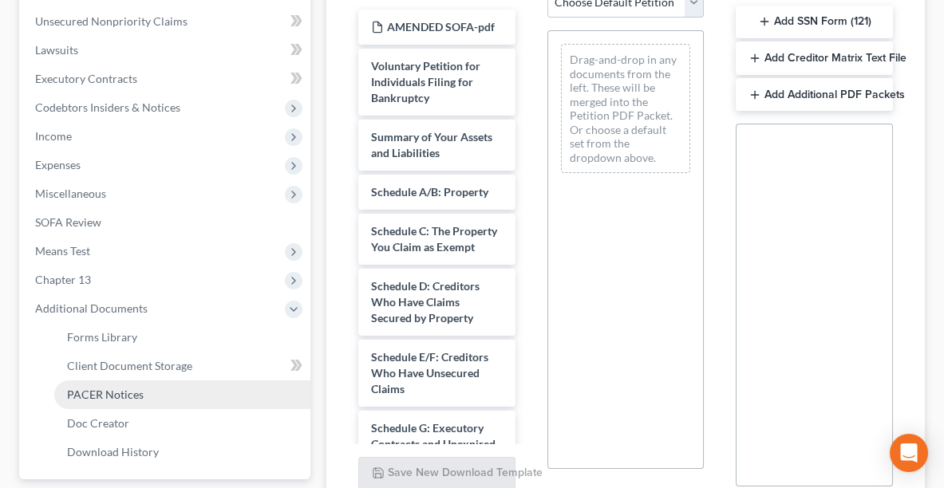
click at [101, 388] on span "PACER Notices" at bounding box center [105, 395] width 77 height 14
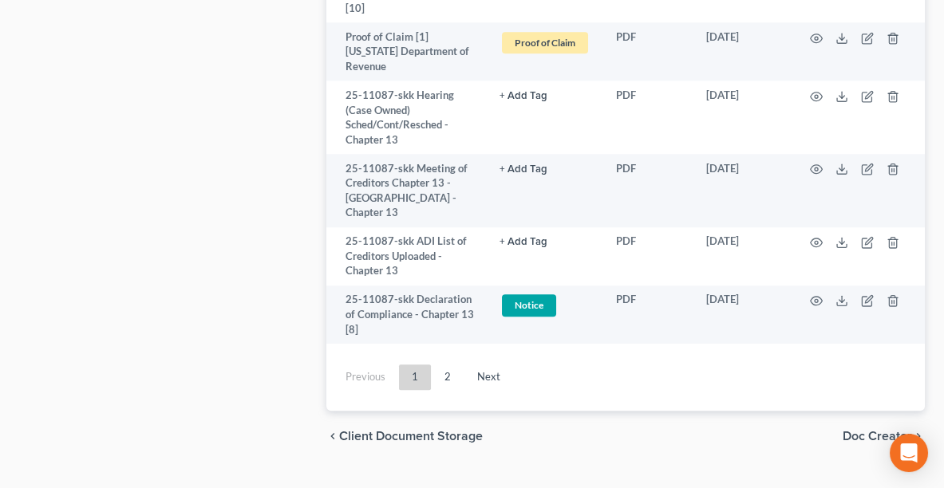
scroll to position [3917, 0]
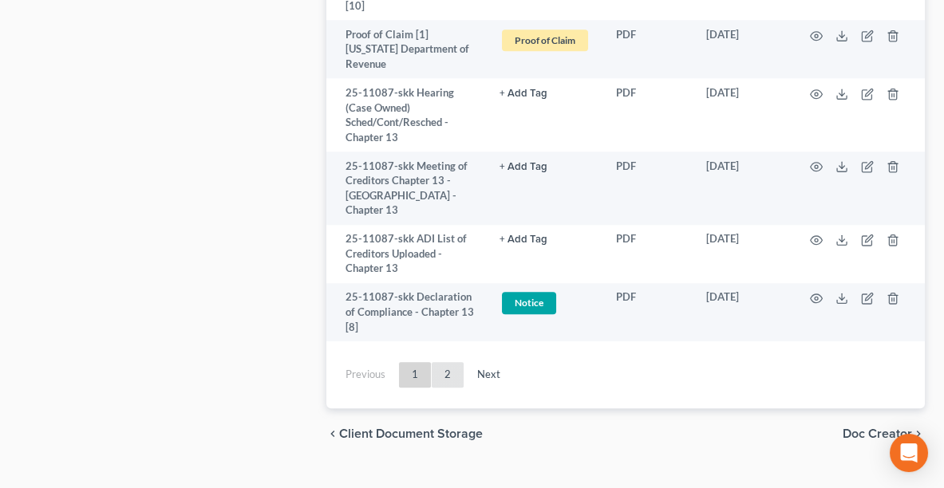
click at [449, 362] on link "2" at bounding box center [448, 375] width 32 height 26
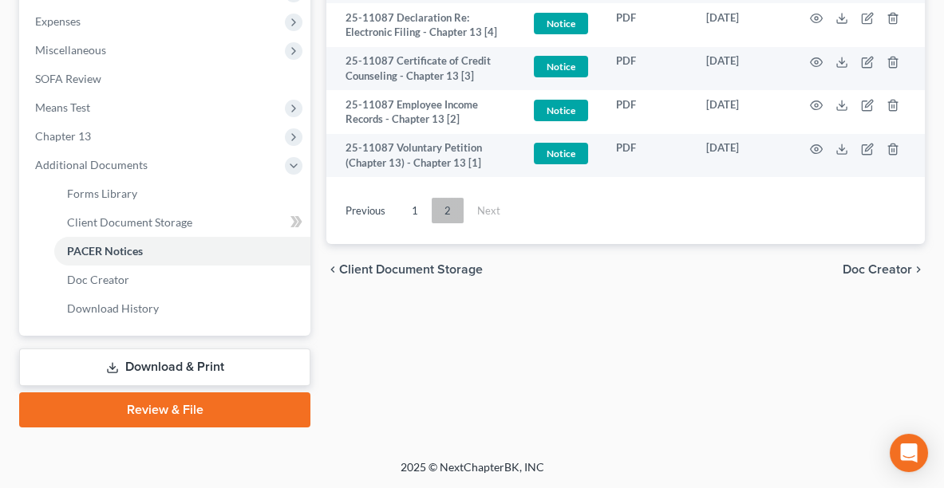
scroll to position [558, 0]
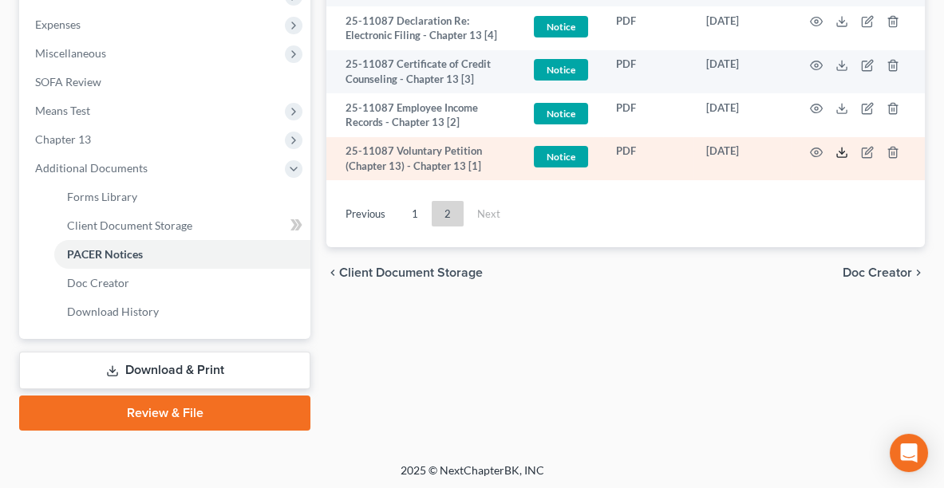
click at [844, 152] on polyline at bounding box center [843, 153] width 6 height 2
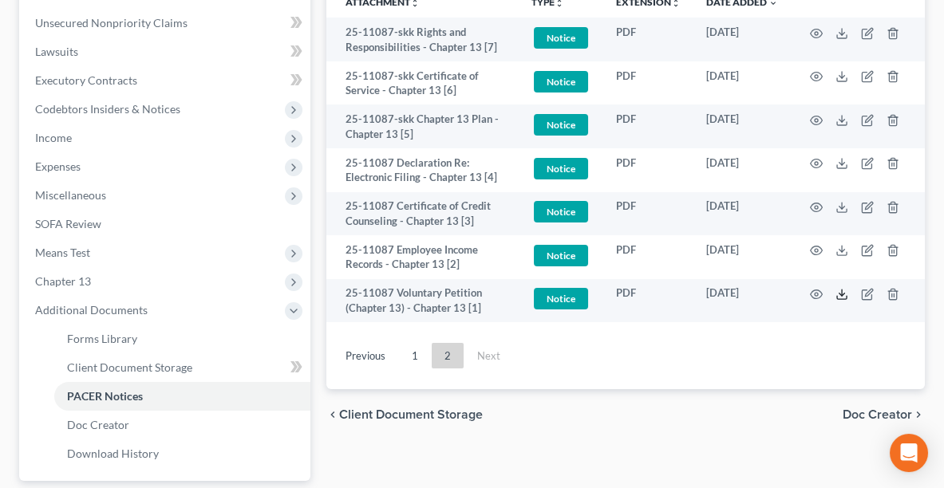
scroll to position [342, 0]
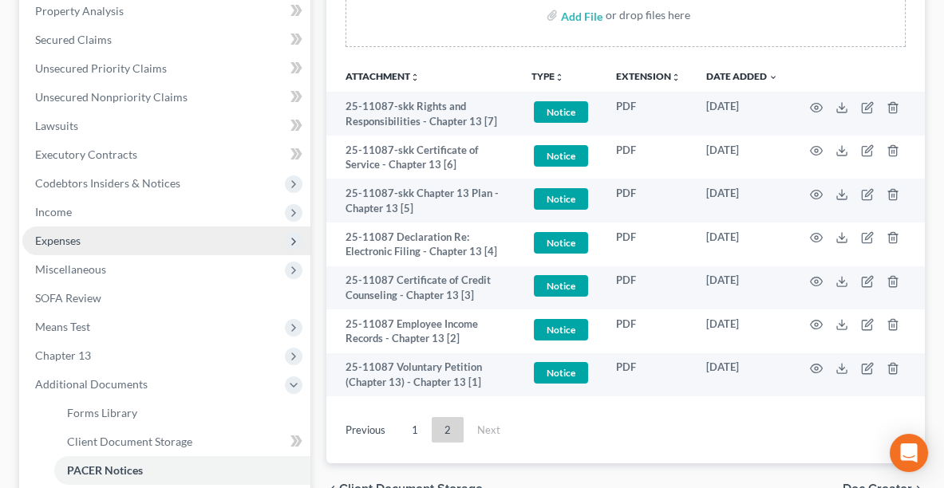
click at [86, 243] on span "Expenses" at bounding box center [166, 241] width 288 height 29
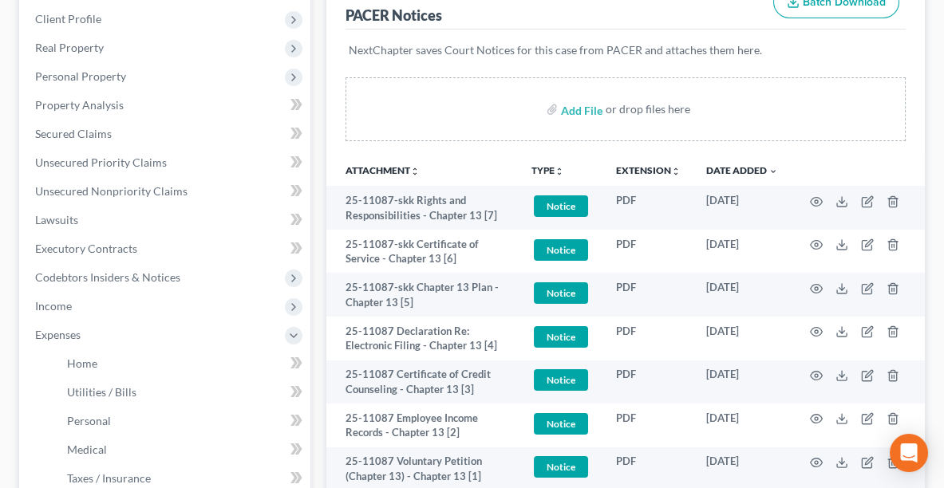
scroll to position [243, 0]
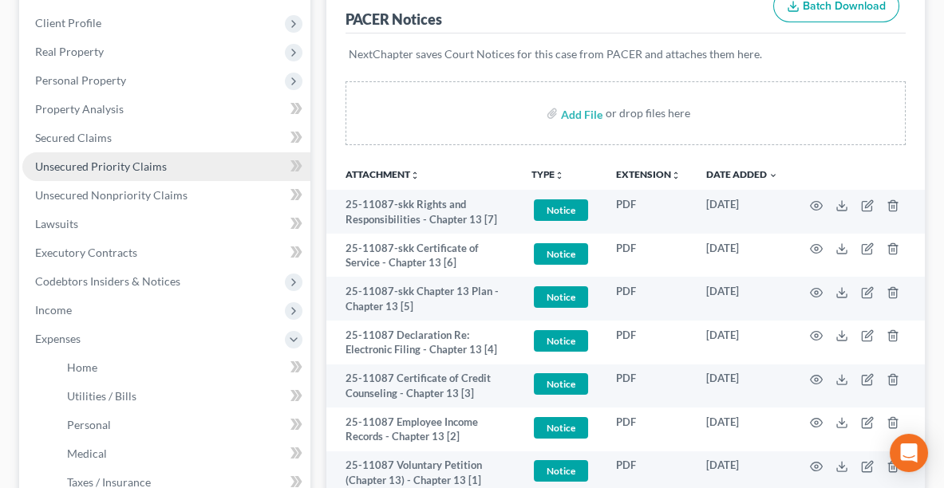
click at [51, 169] on span "Unsecured Priority Claims" at bounding box center [101, 167] width 132 height 14
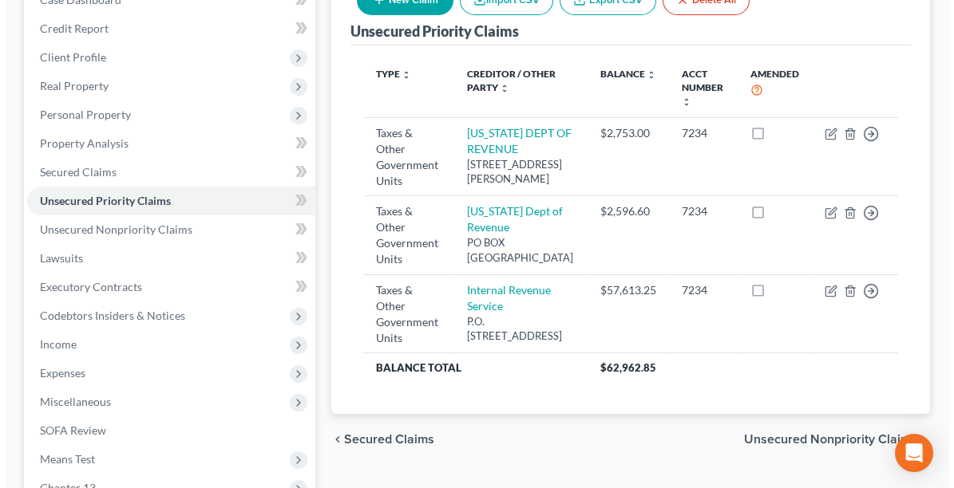
scroll to position [216, 0]
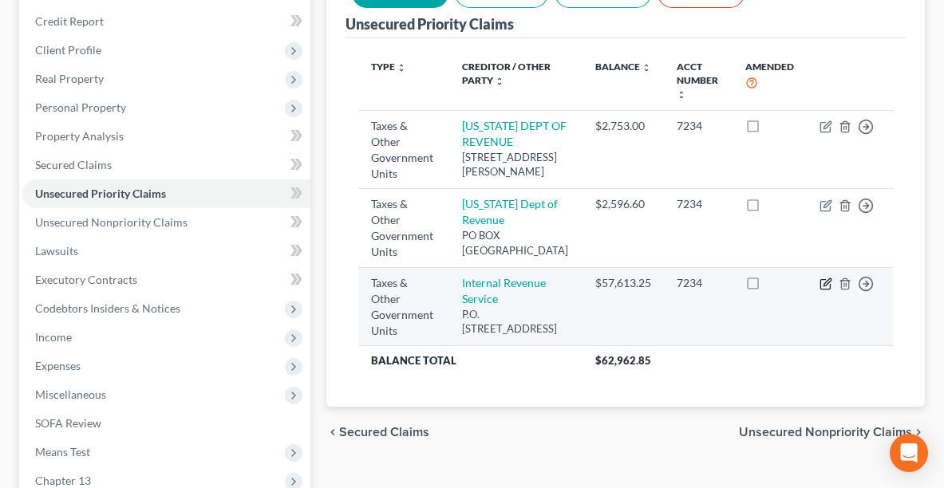
click at [830, 290] on icon "button" at bounding box center [826, 285] width 10 height 10
select select "0"
select select "39"
select select "0"
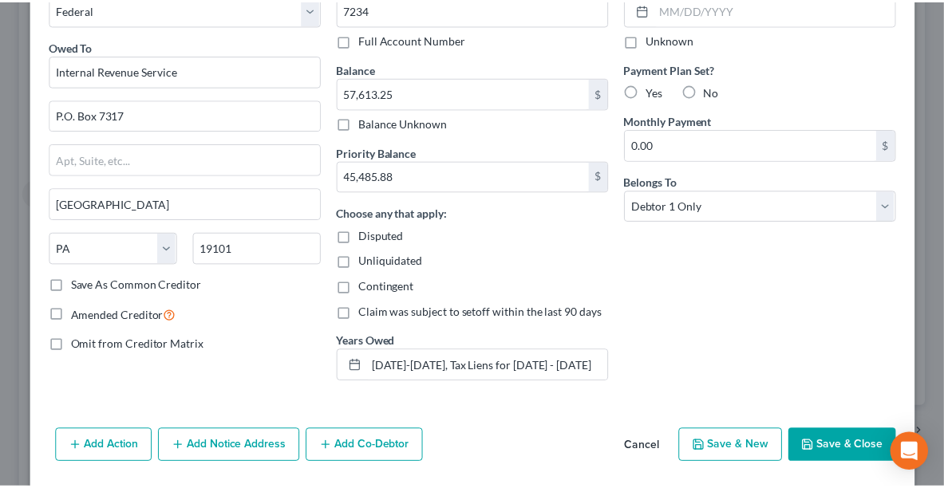
scroll to position [146, 0]
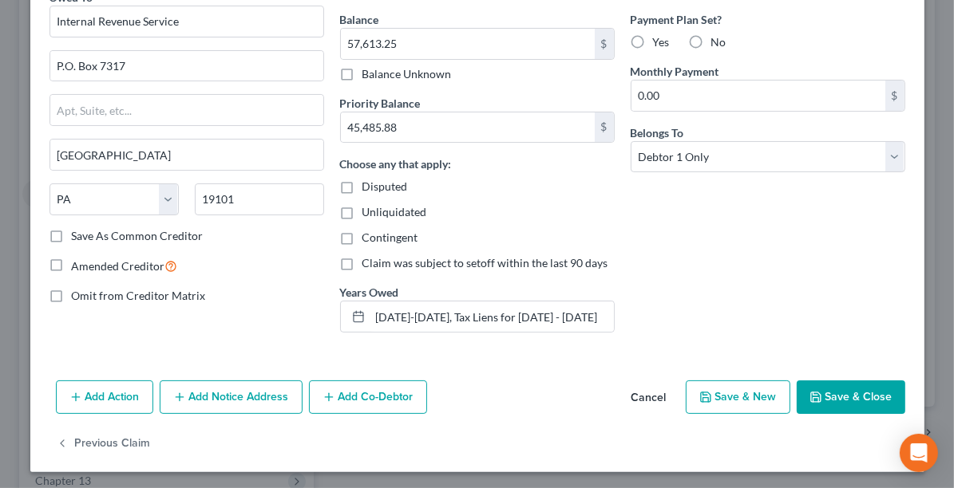
click at [842, 401] on button "Save & Close" at bounding box center [851, 398] width 109 height 34
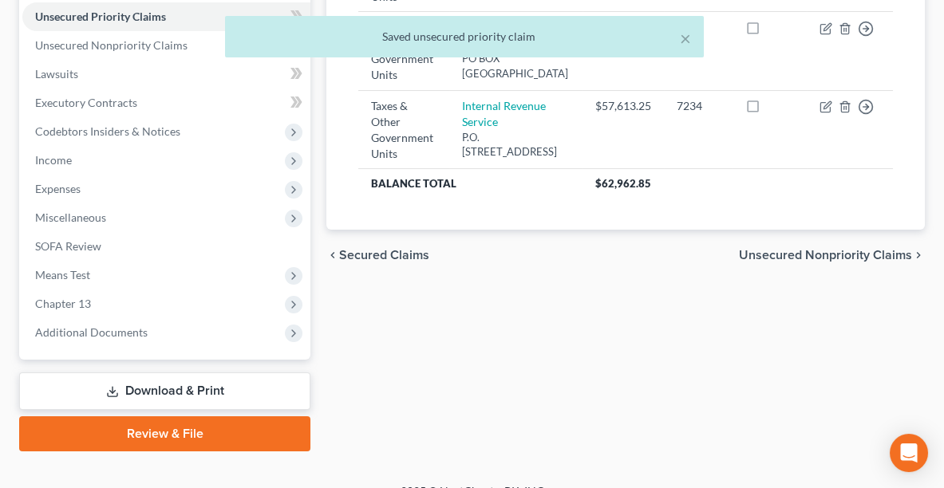
scroll to position [393, 0]
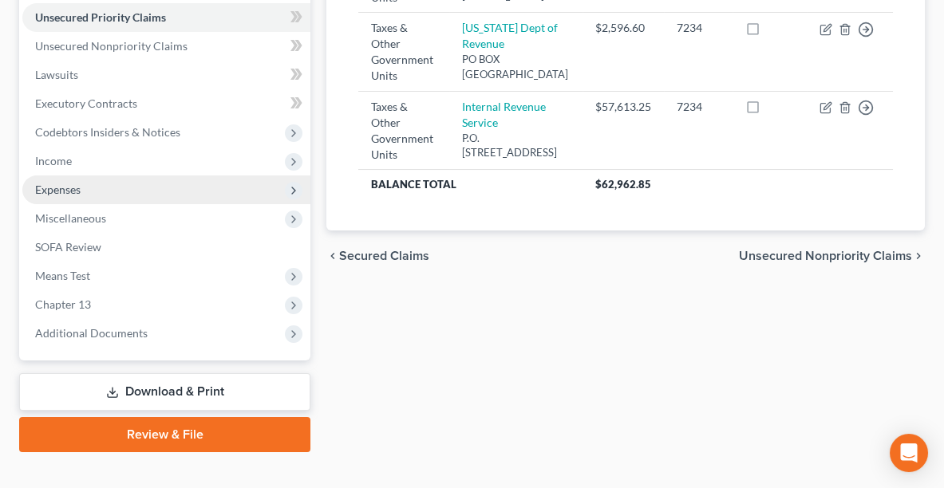
click at [59, 198] on span "Expenses" at bounding box center [166, 190] width 288 height 29
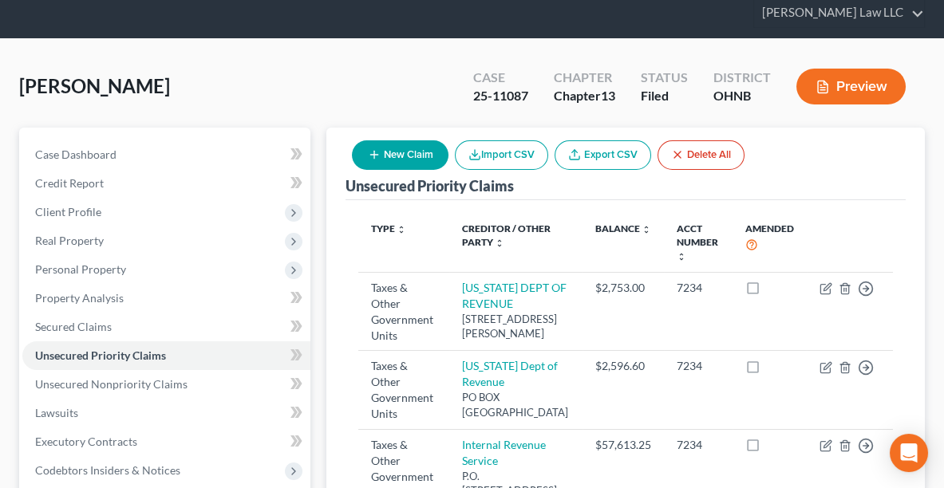
scroll to position [0, 0]
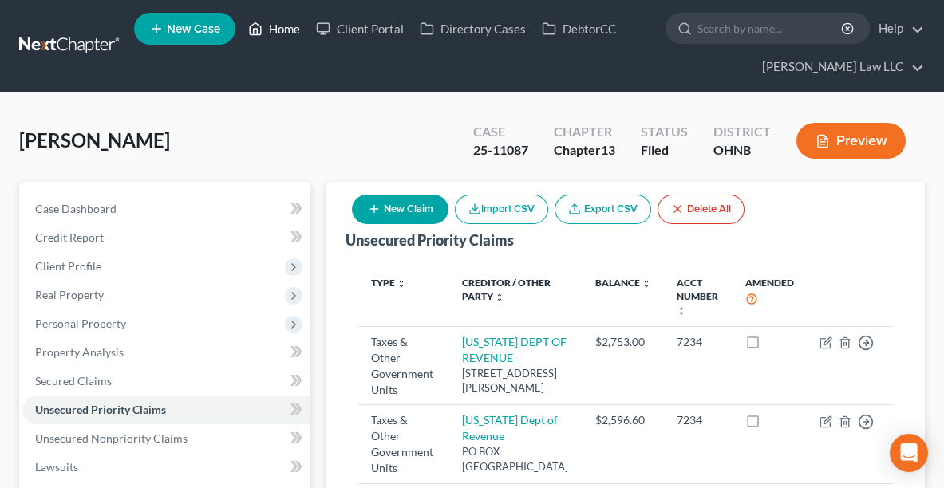
click at [283, 23] on link "Home" at bounding box center [274, 28] width 68 height 29
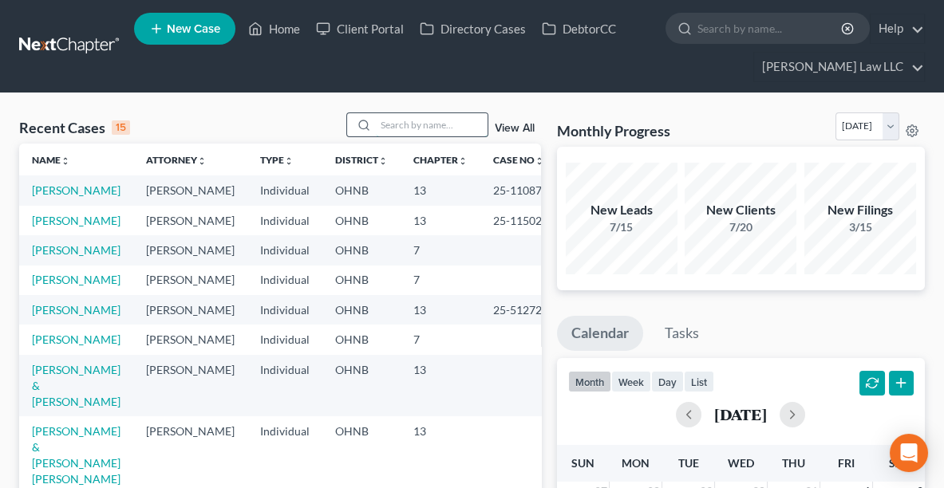
click at [398, 125] on input "search" at bounding box center [432, 124] width 112 height 23
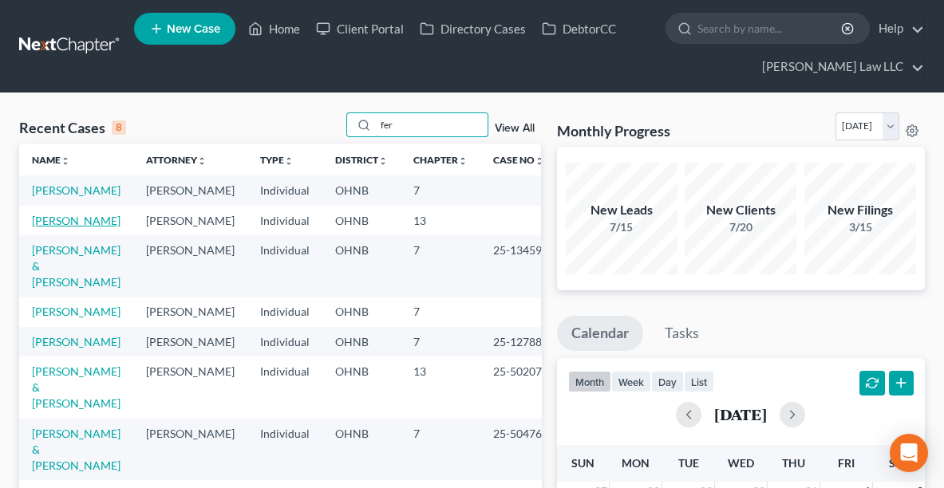
type input "fer"
click at [60, 227] on link "[PERSON_NAME]" at bounding box center [76, 221] width 89 height 14
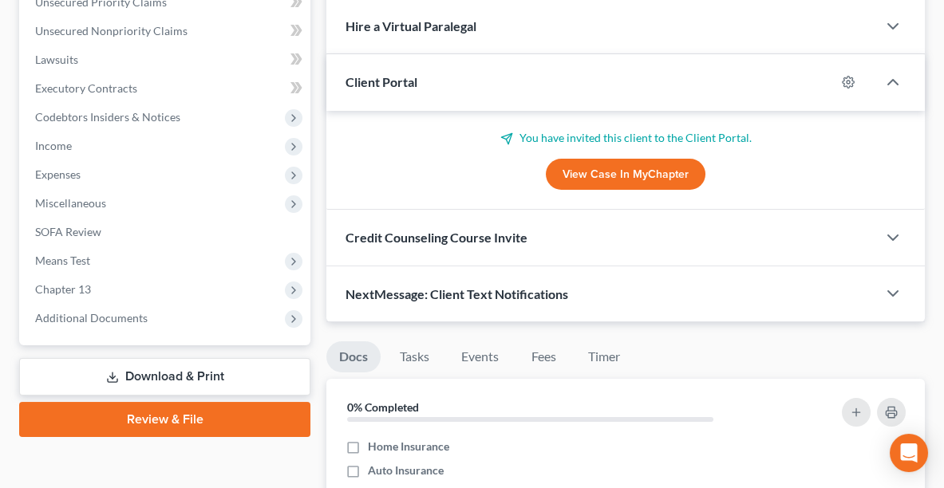
scroll to position [405, 0]
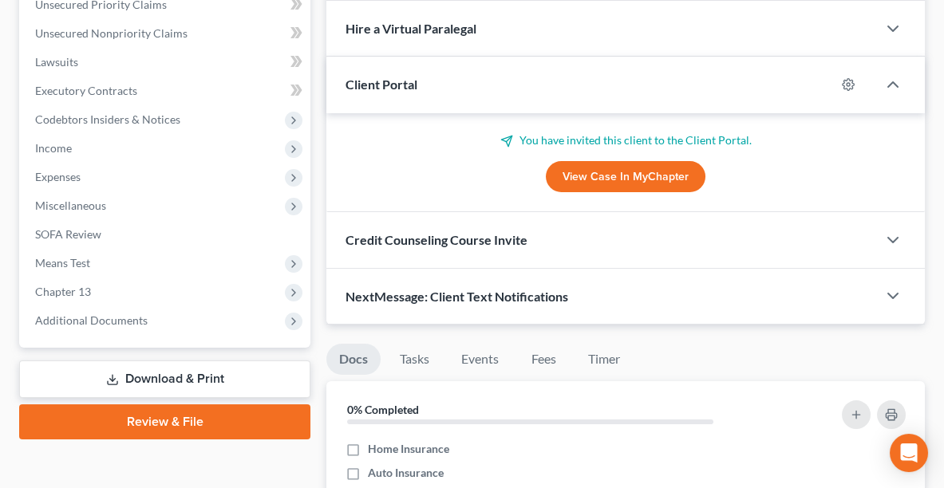
click at [831, 89] on div "Client Portal" at bounding box center [580, 84] width 509 height 55
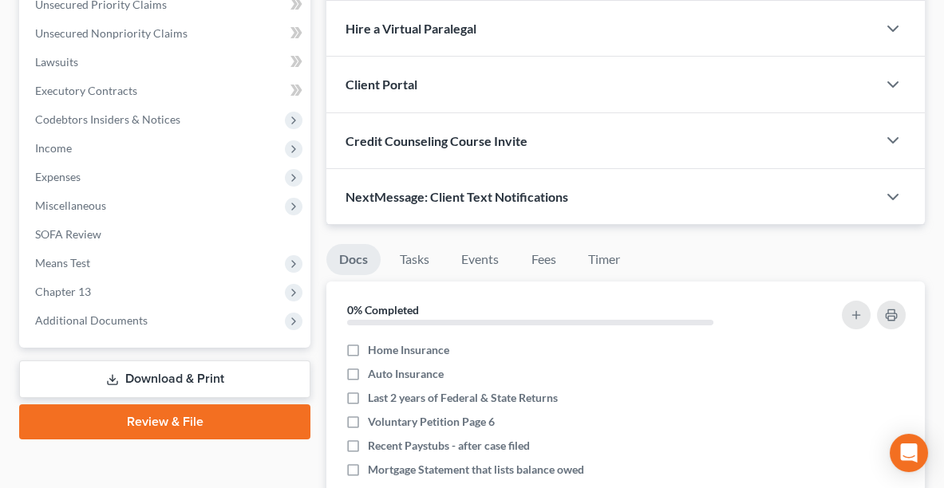
click at [428, 90] on div "Client Portal" at bounding box center [601, 84] width 551 height 55
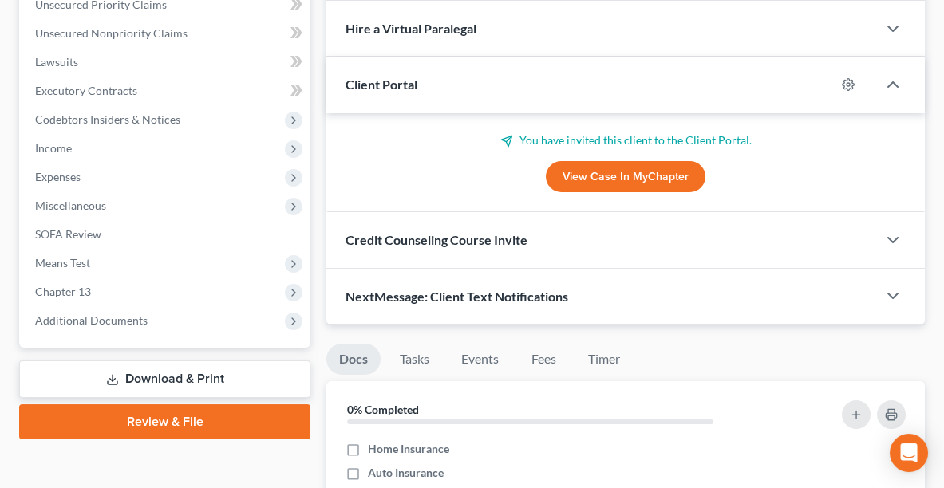
click at [611, 136] on p "You have invited this client to the Client Portal." at bounding box center [626, 140] width 560 height 16
click at [610, 168] on link "View Case in MyChapter" at bounding box center [626, 177] width 160 height 32
